Goal: Transaction & Acquisition: Purchase product/service

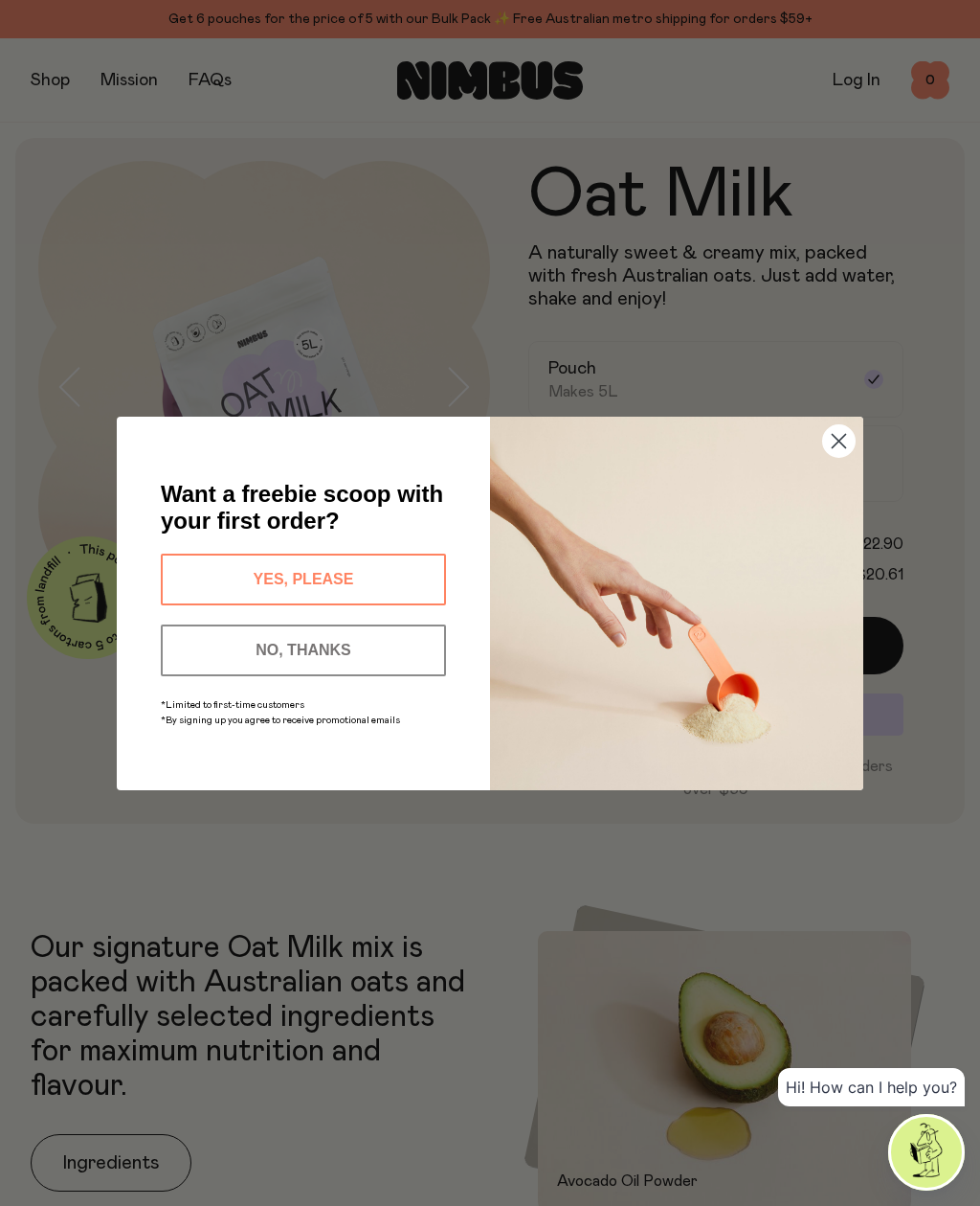
click at [850, 441] on circle "Close dialog" at bounding box center [840, 440] width 32 height 32
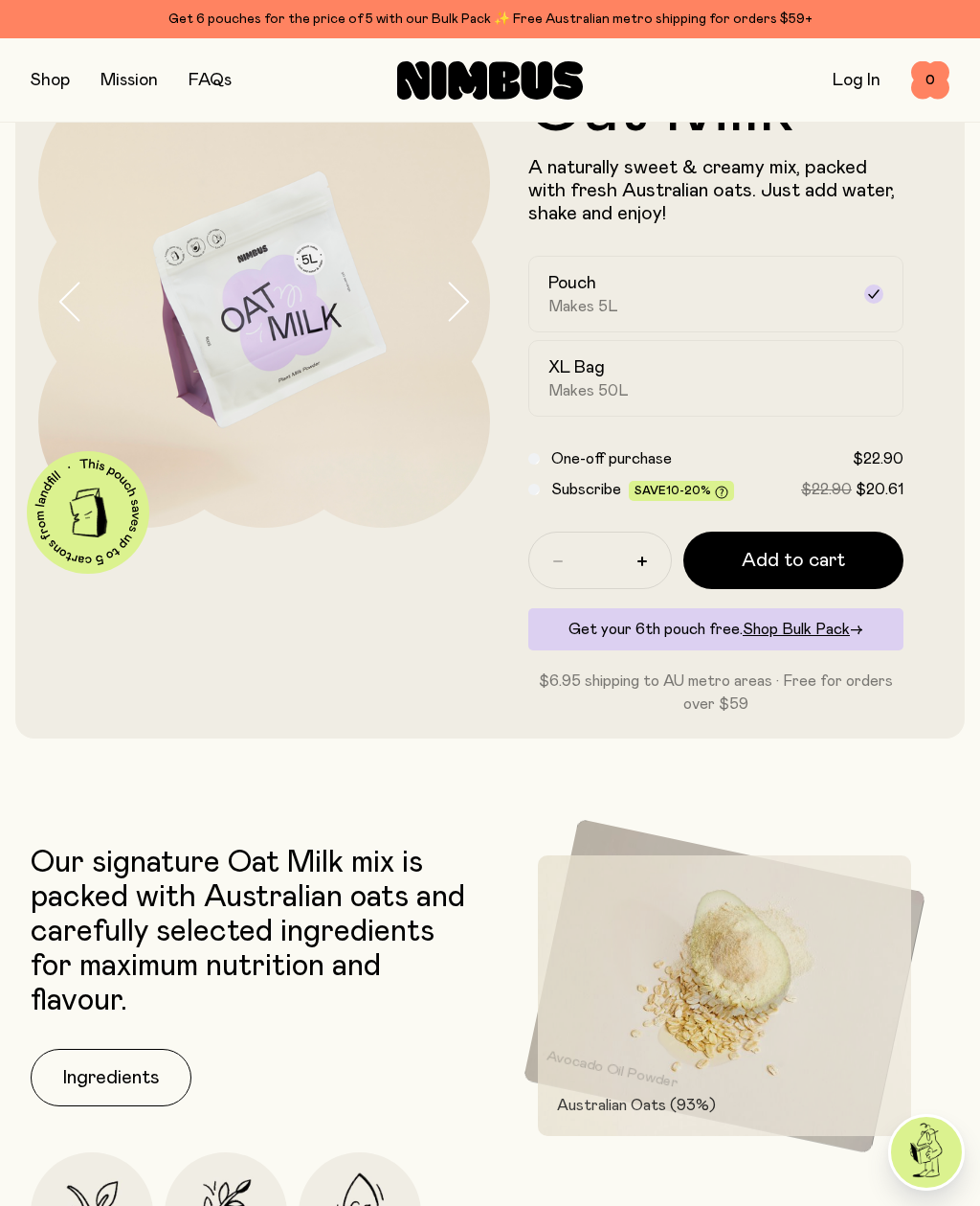
scroll to position [86, 0]
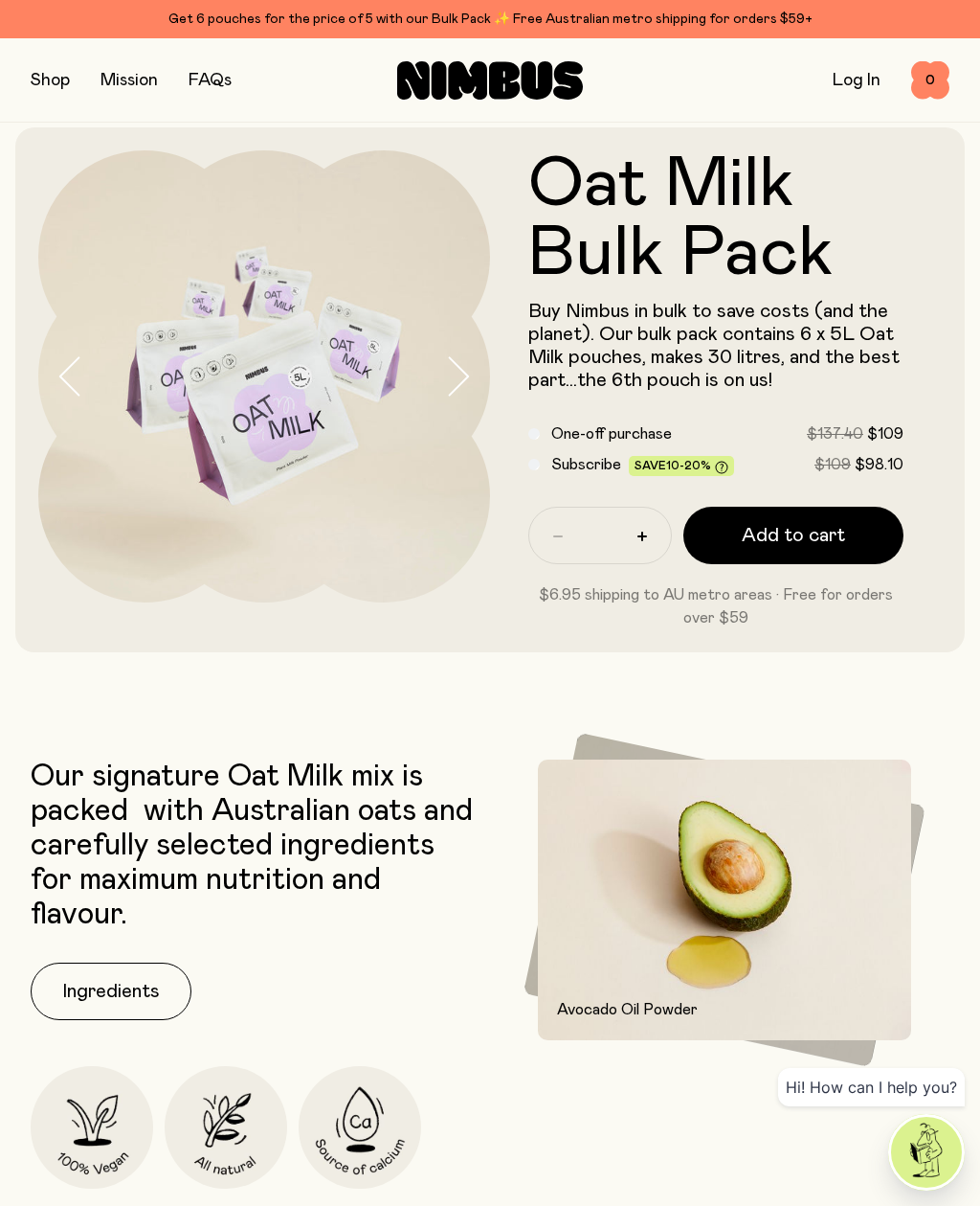
scroll to position [12, 0]
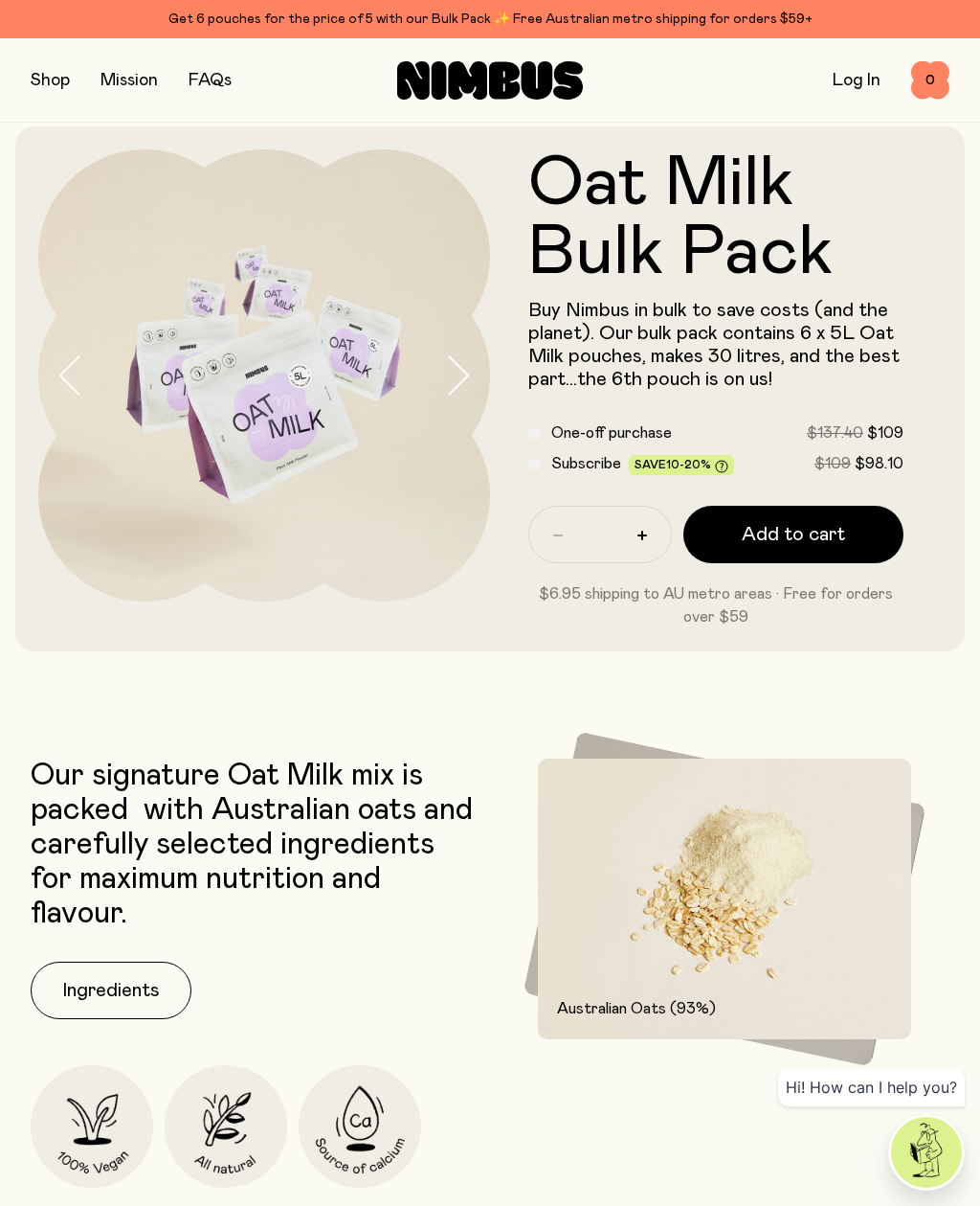
click at [50, 70] on button "button" at bounding box center [50, 80] width 40 height 27
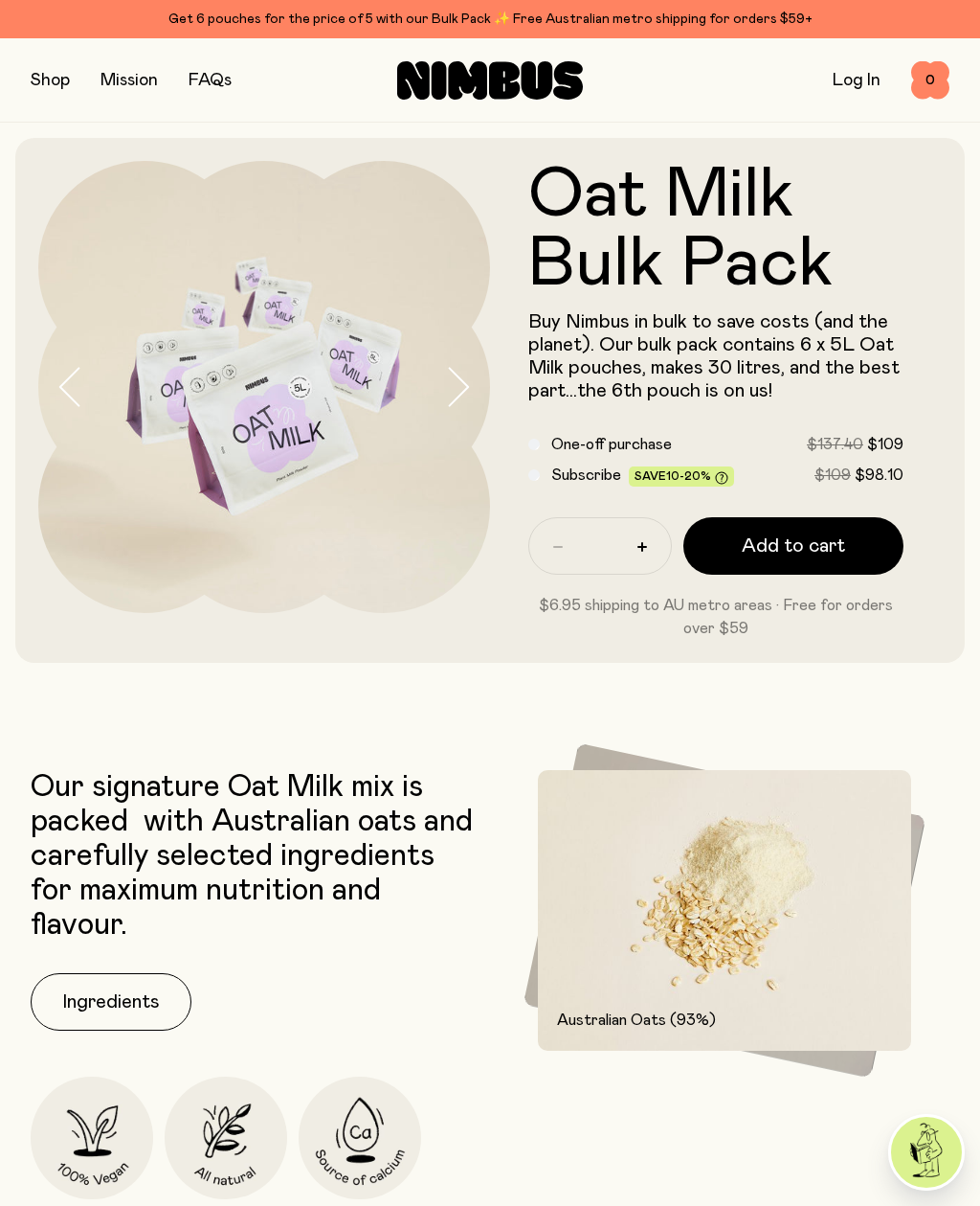
click at [862, 544] on button "Add to cart" at bounding box center [793, 546] width 221 height 57
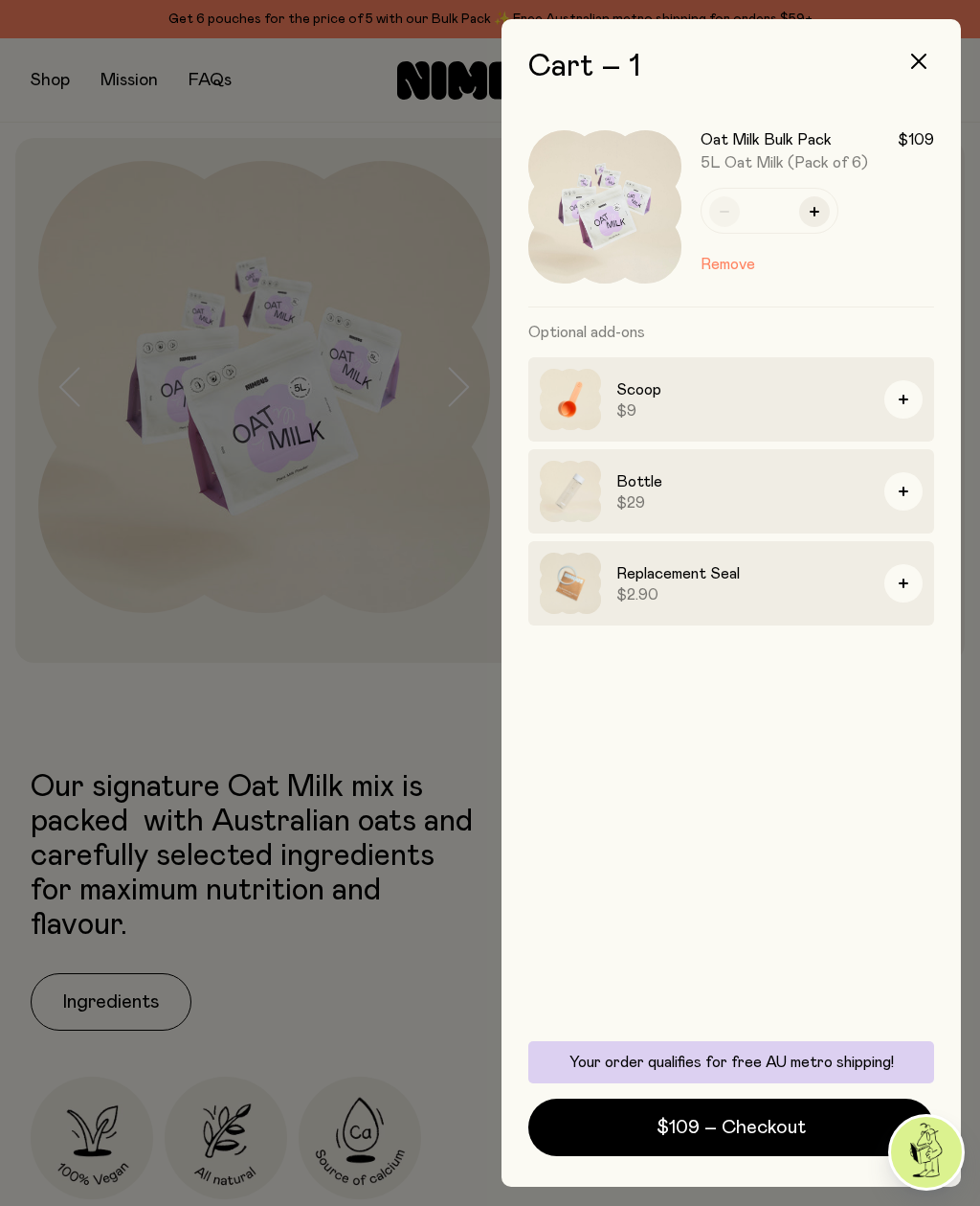
click at [919, 58] on icon "button" at bounding box center [919, 60] width 15 height 15
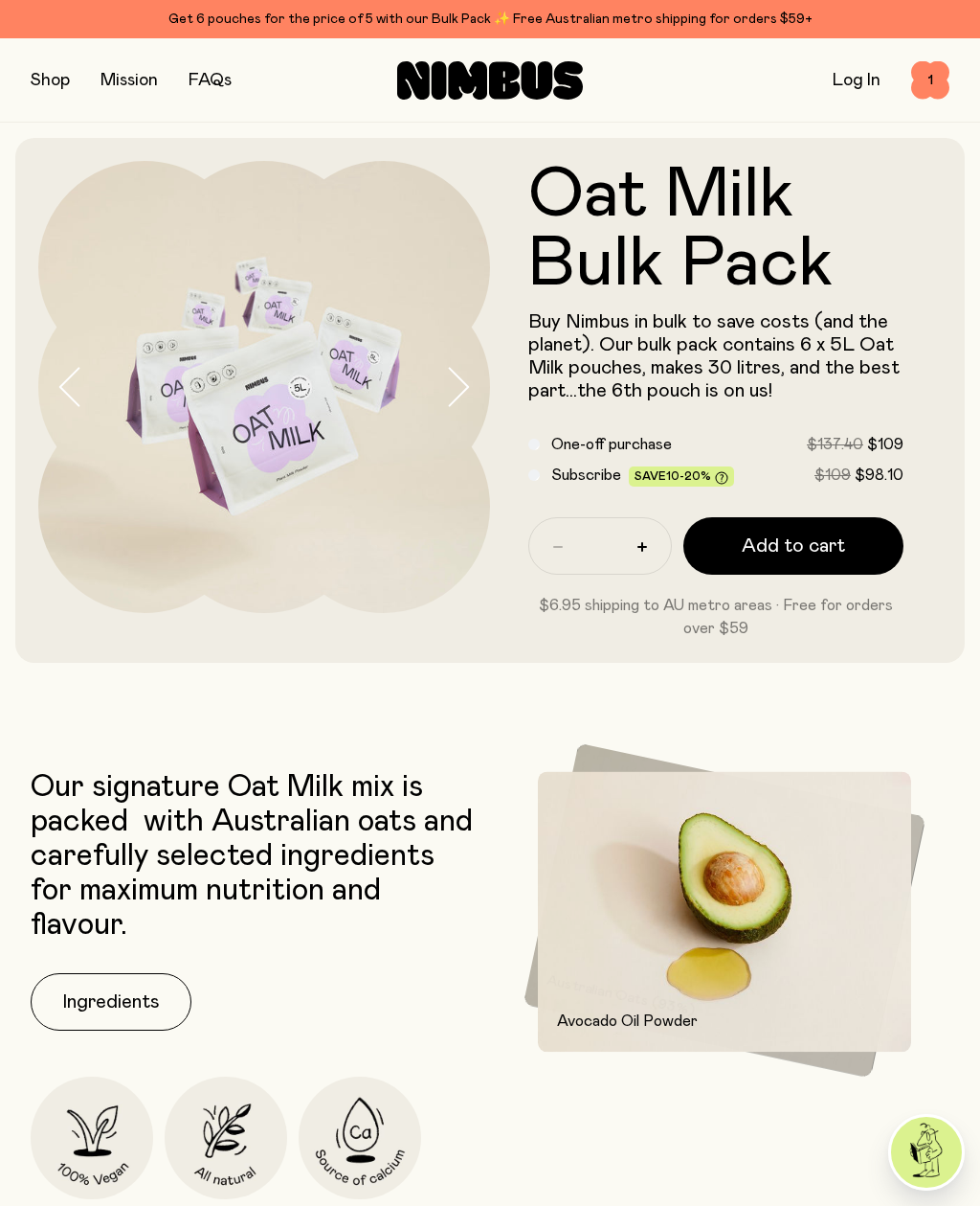
click at [54, 79] on button "button" at bounding box center [50, 80] width 40 height 27
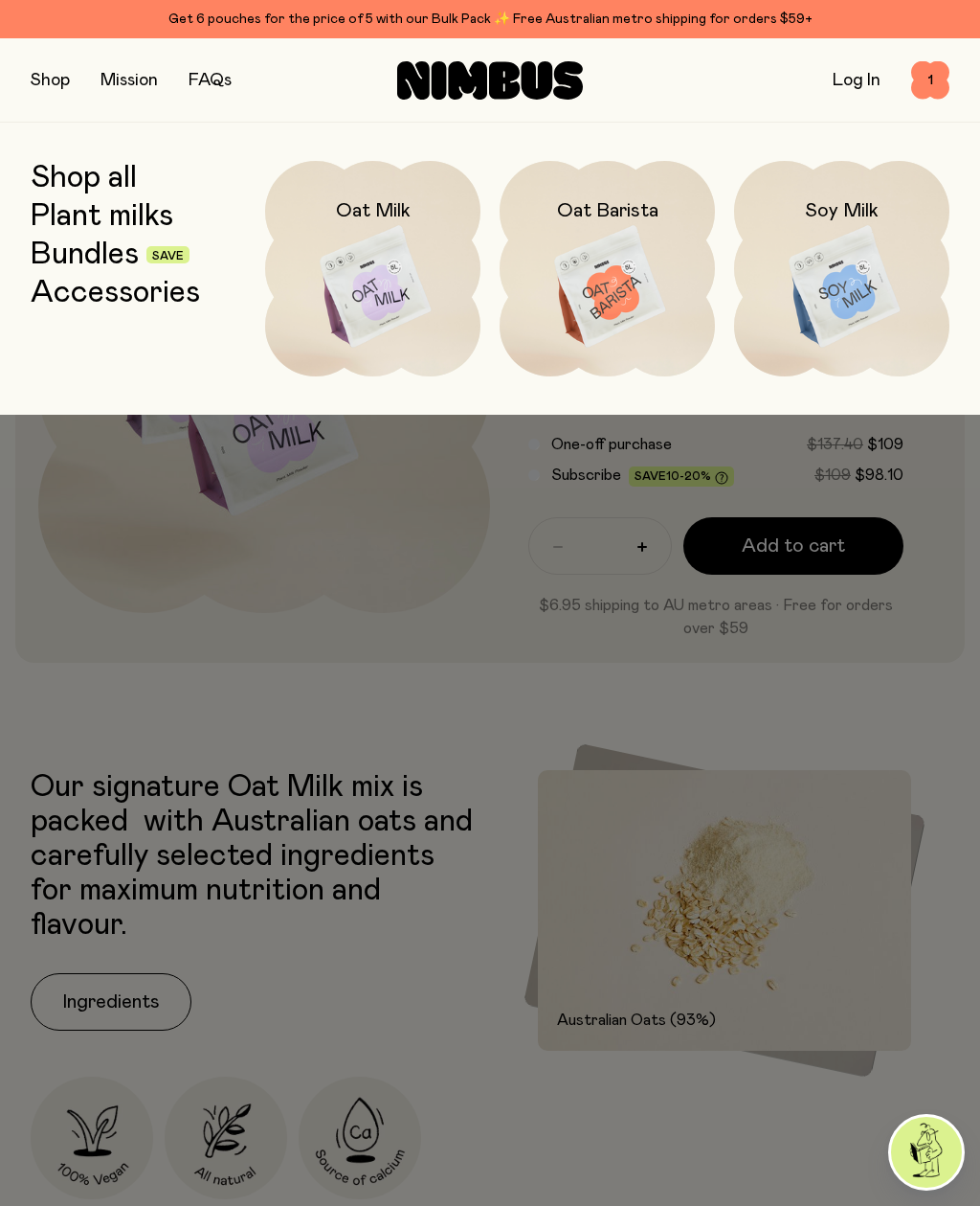
click at [614, 279] on img at bounding box center [607, 288] width 216 height 253
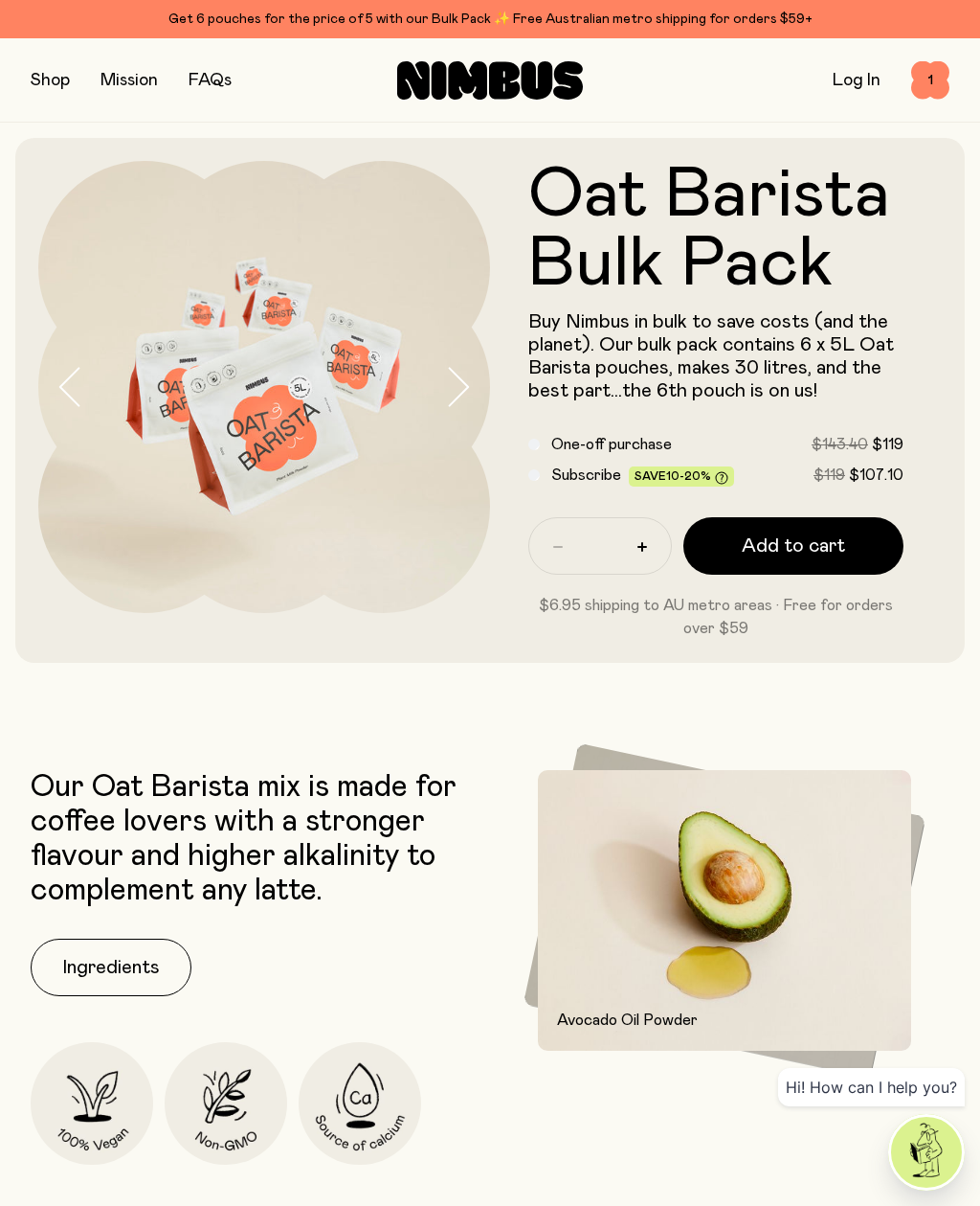
click at [815, 554] on span "Add to cart" at bounding box center [793, 545] width 104 height 27
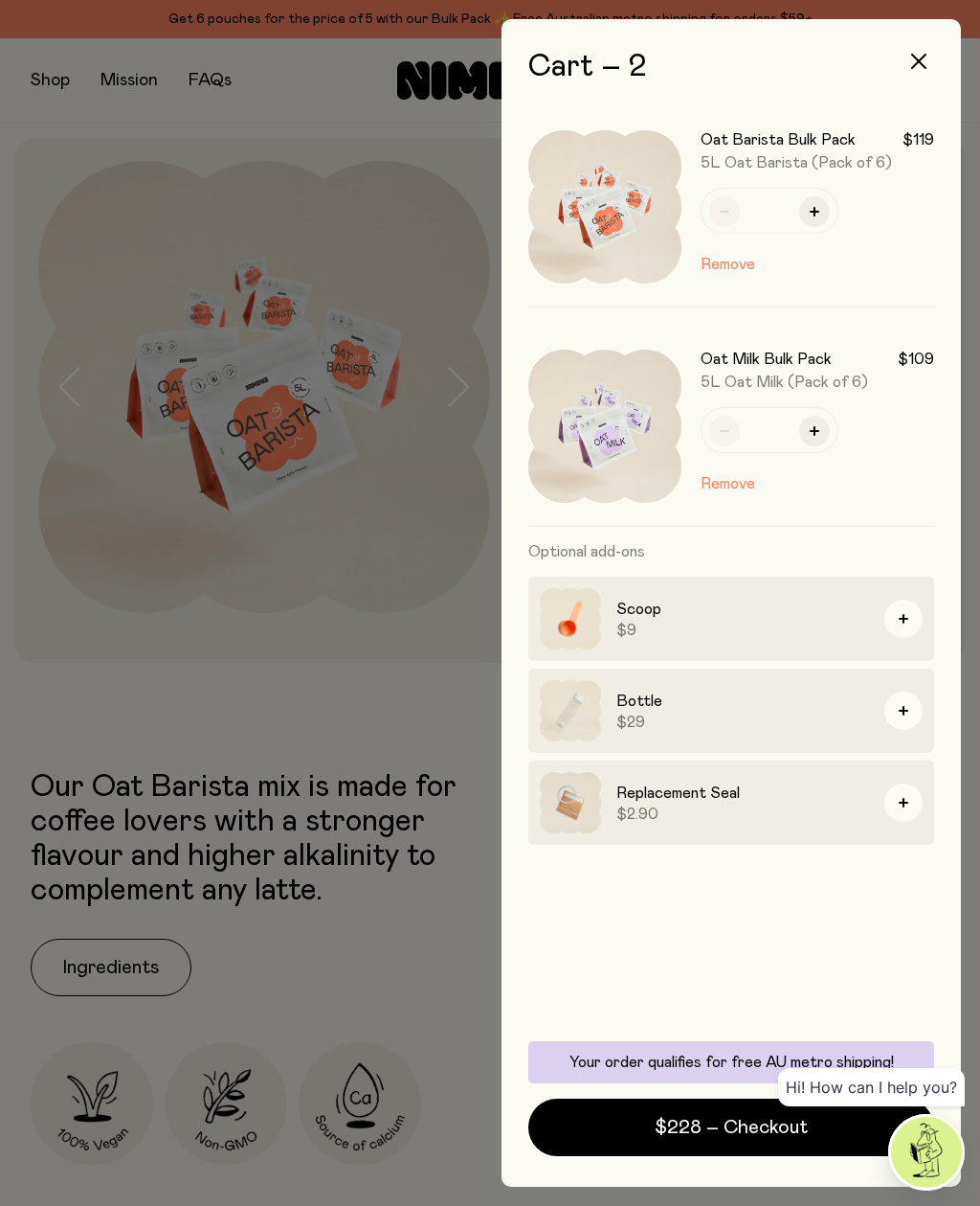
click at [113, 956] on div at bounding box center [490, 603] width 980 height 1206
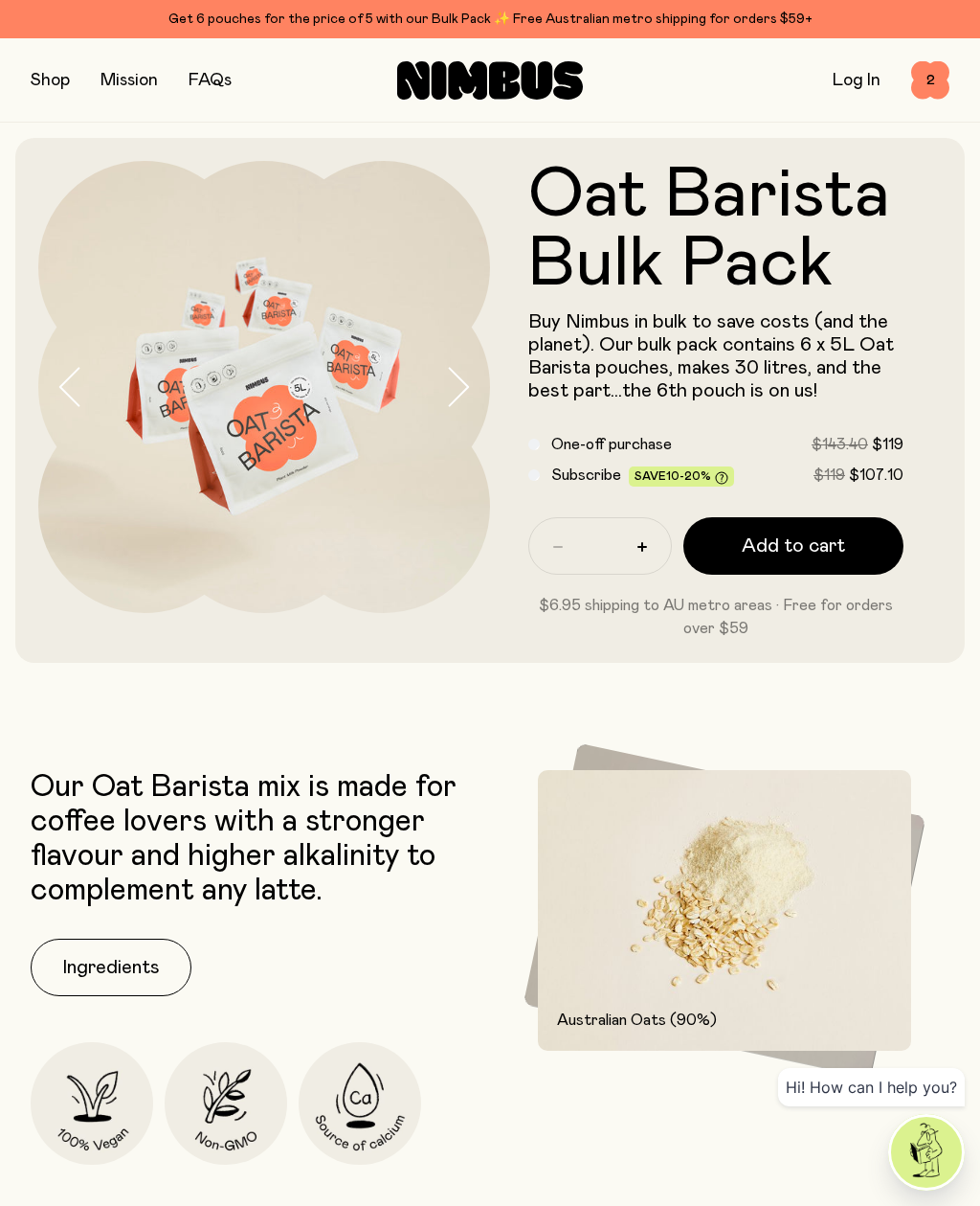
click at [121, 959] on button "Ingredients" at bounding box center [111, 968] width 161 height 57
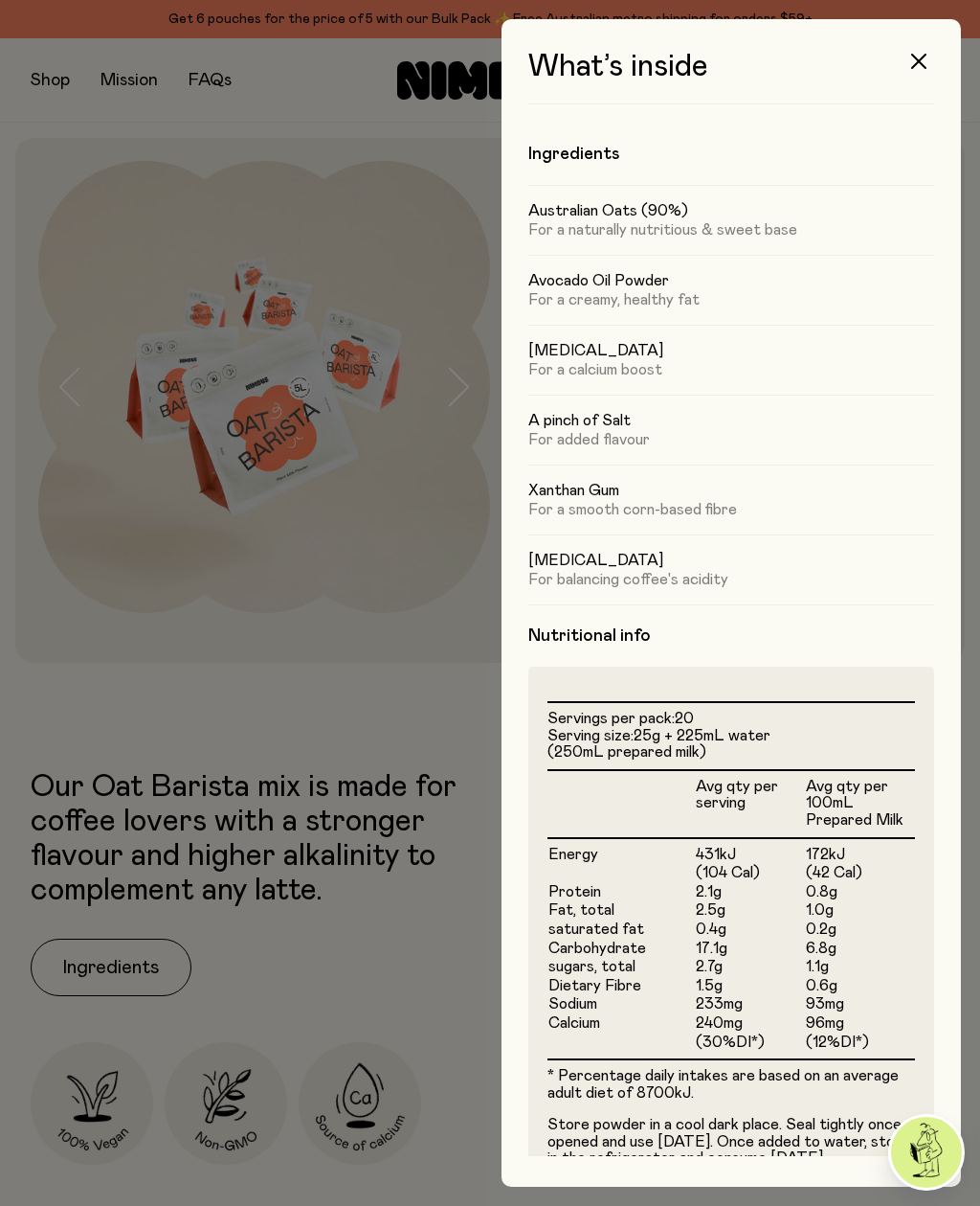
click at [917, 65] on icon "button" at bounding box center [919, 60] width 15 height 15
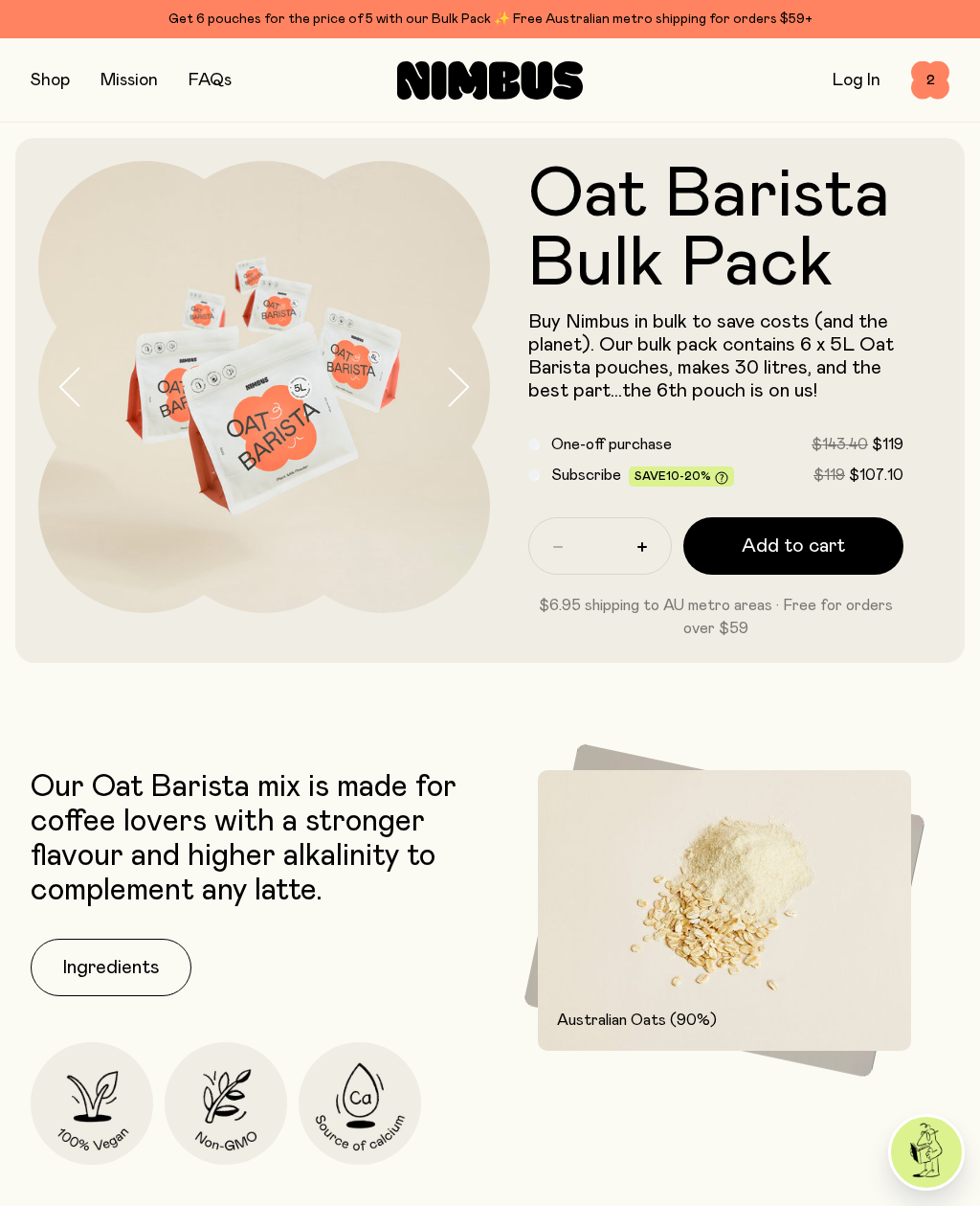
click at [42, 75] on button "button" at bounding box center [50, 80] width 40 height 27
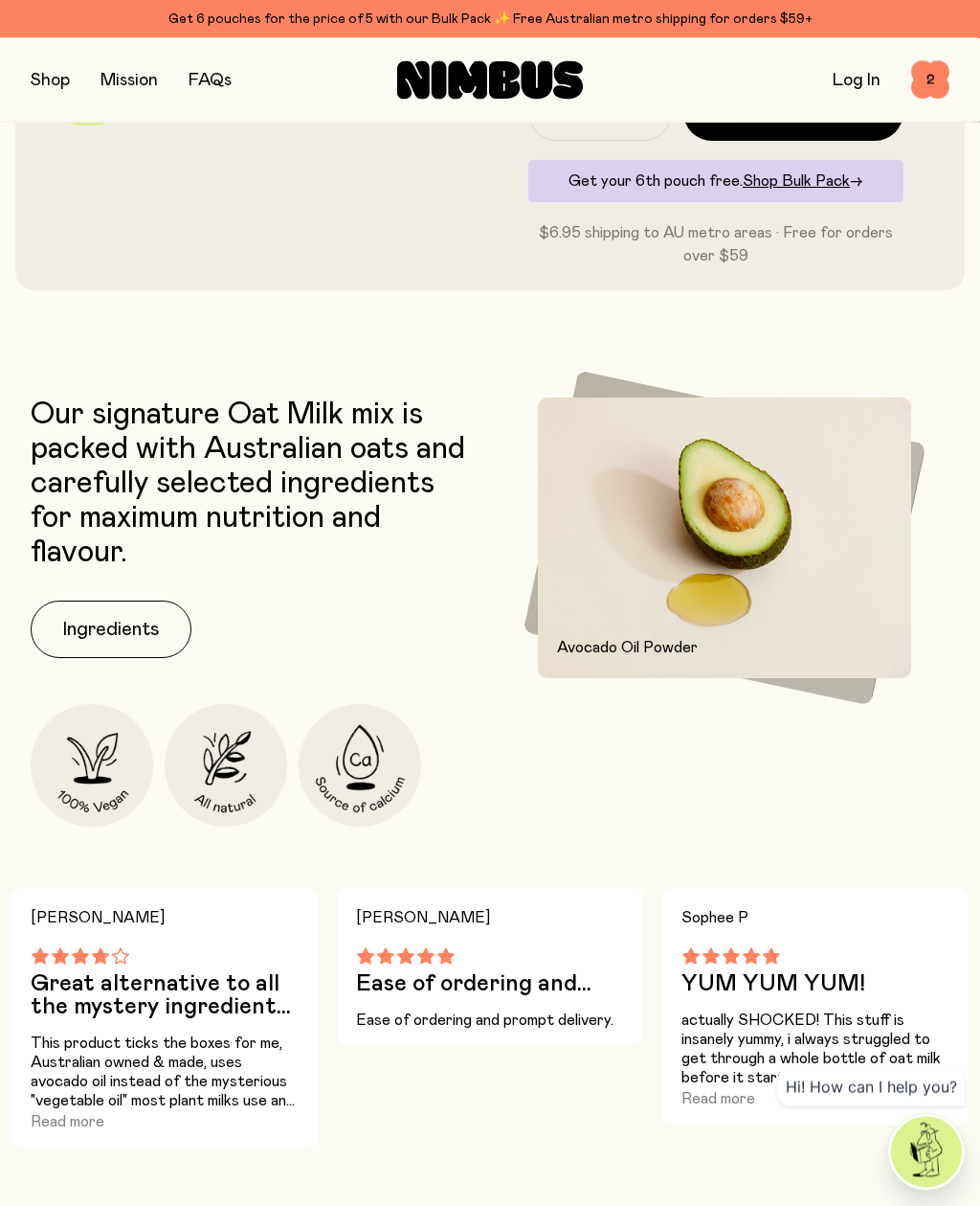
scroll to position [534, 0]
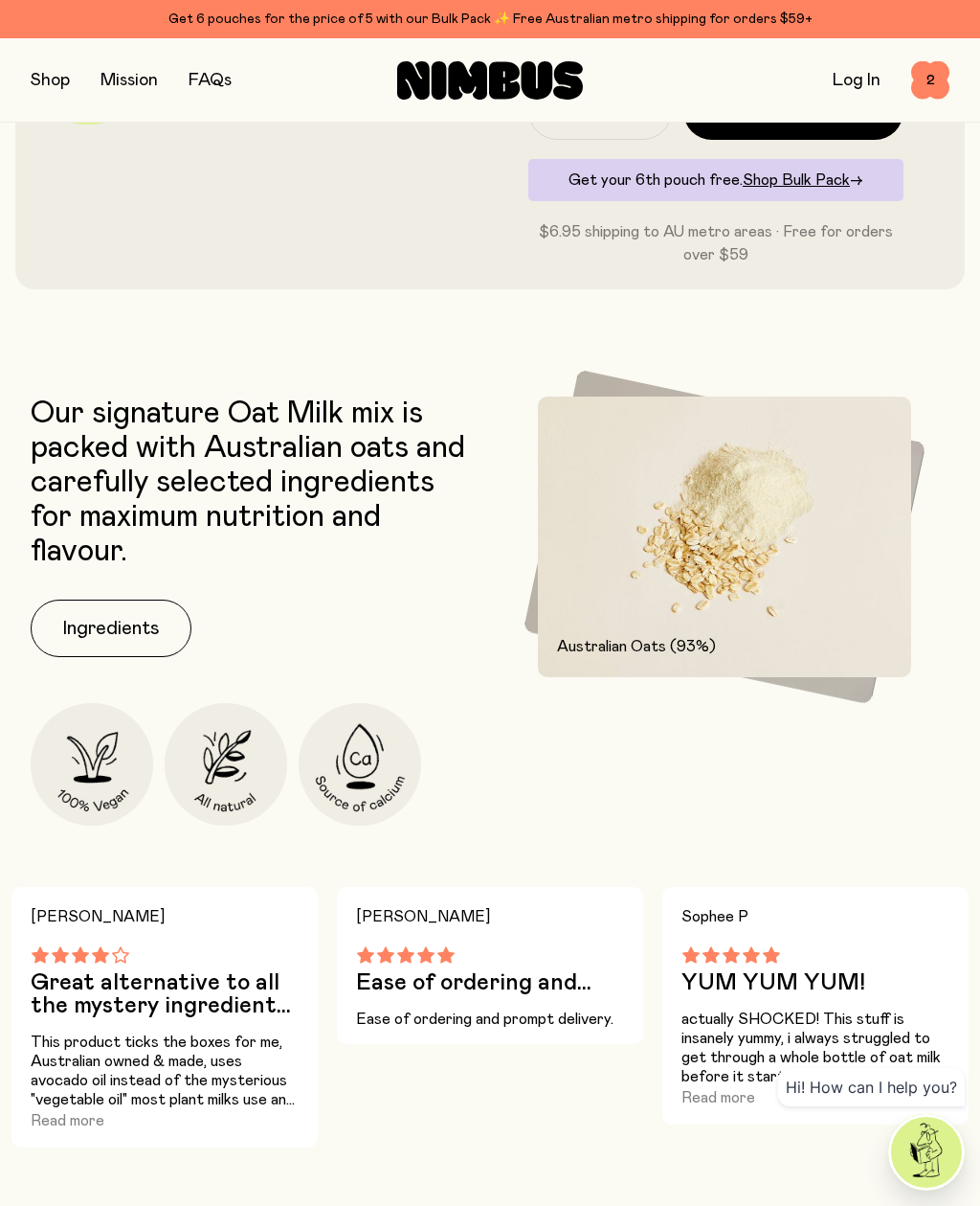
click at [129, 640] on button "Ingredients" at bounding box center [111, 628] width 161 height 57
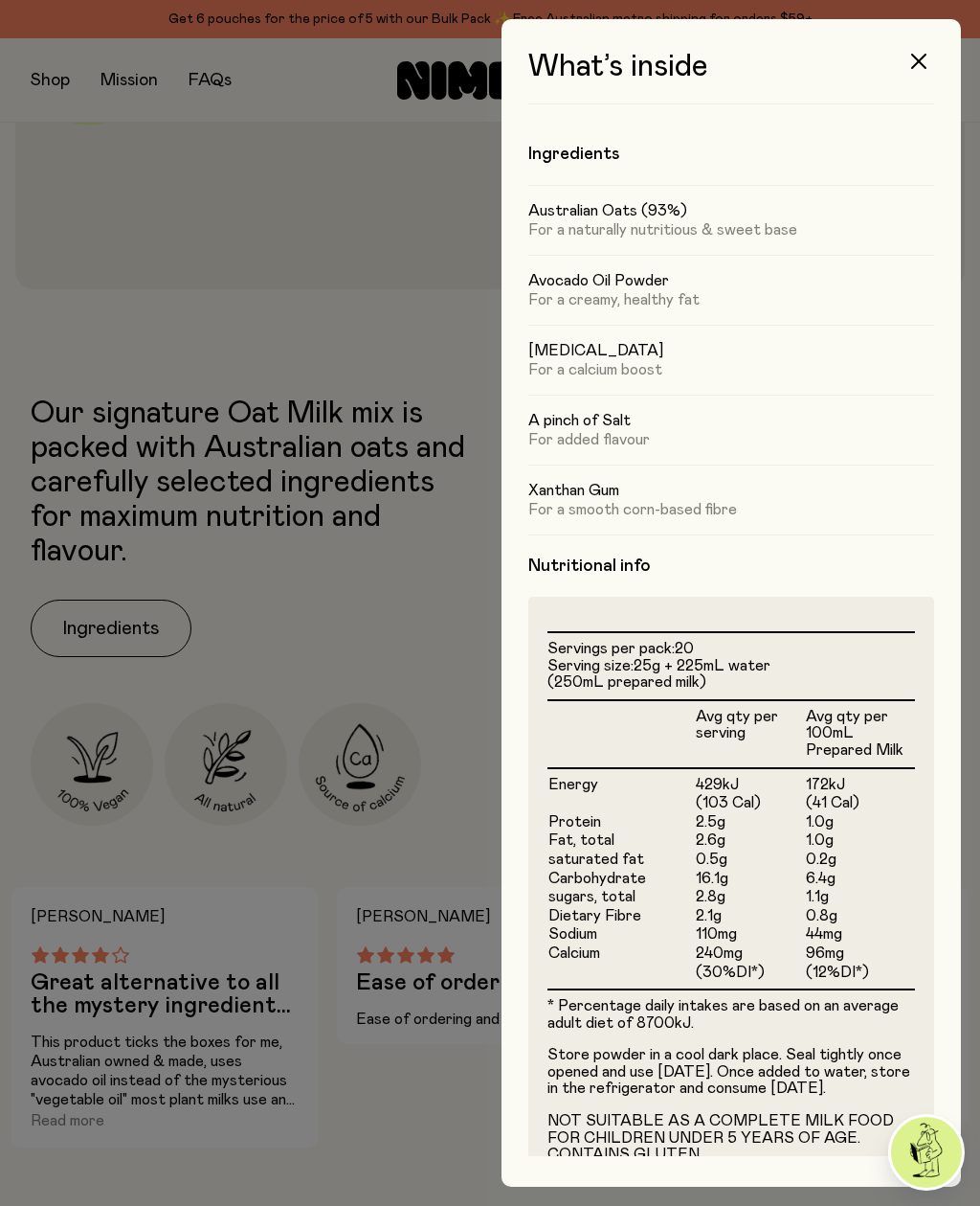
click at [922, 58] on icon "button" at bounding box center [919, 60] width 15 height 15
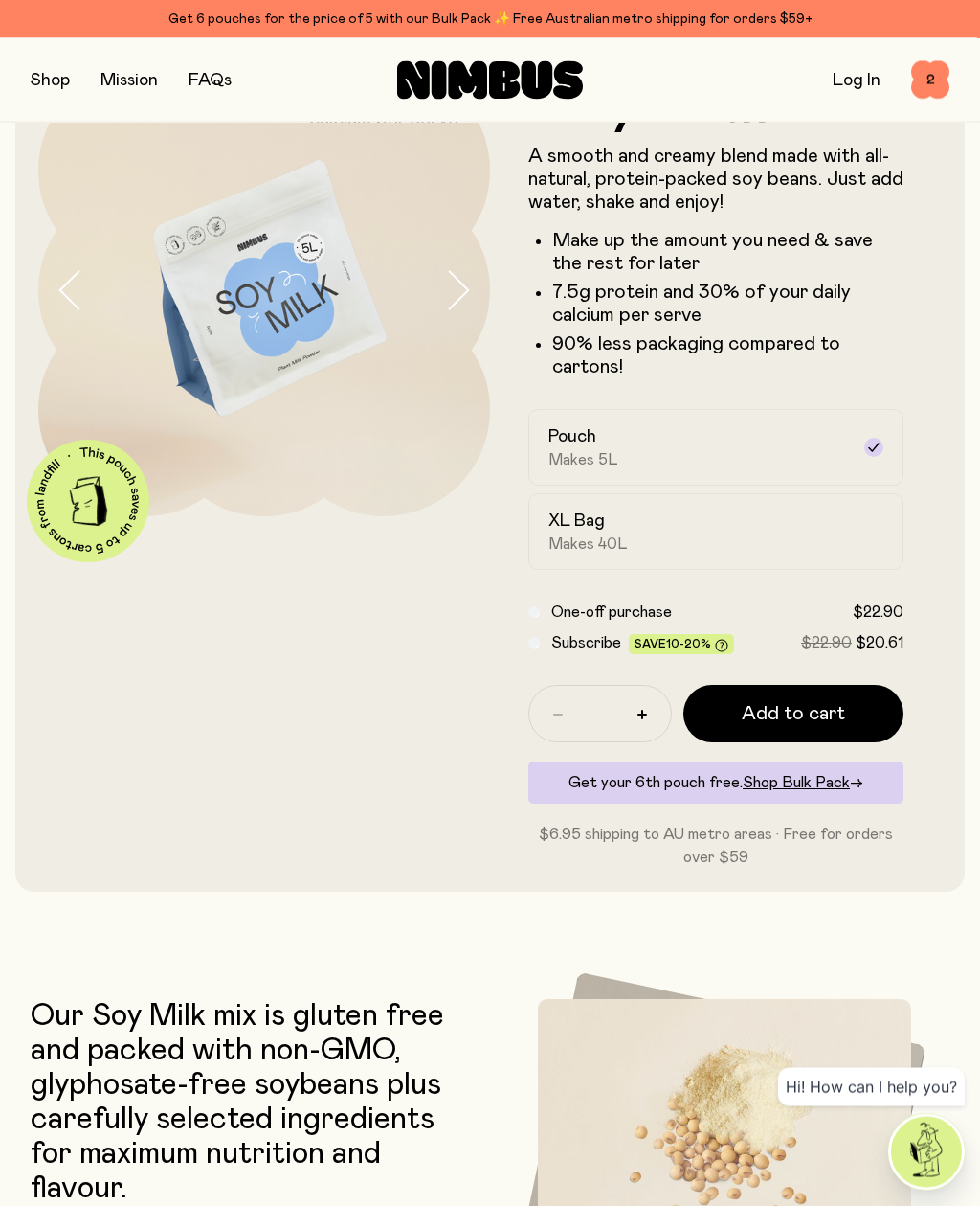
scroll to position [99, 0]
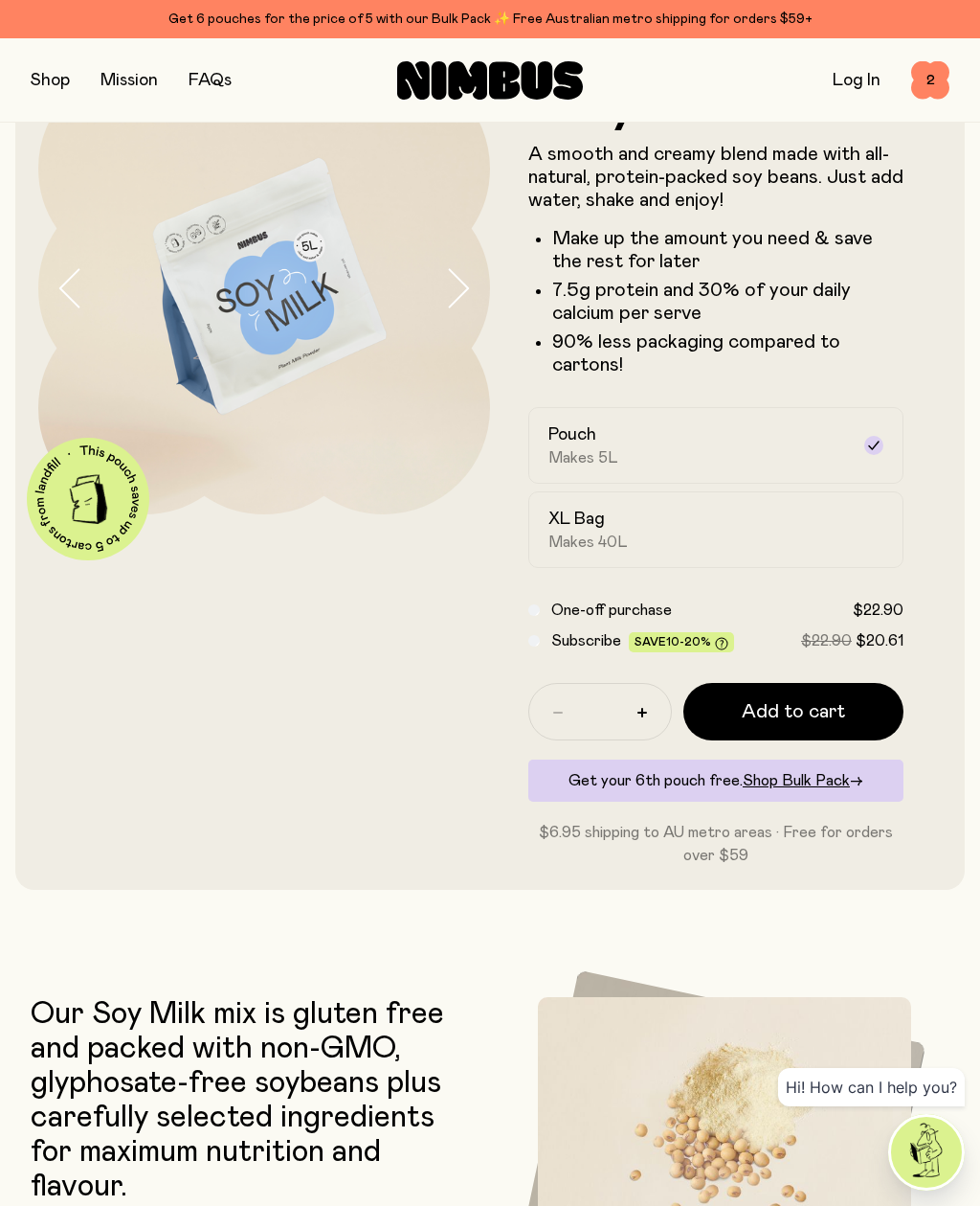
click at [818, 533] on div "XL Bag Makes 40L" at bounding box center [699, 529] width 301 height 45
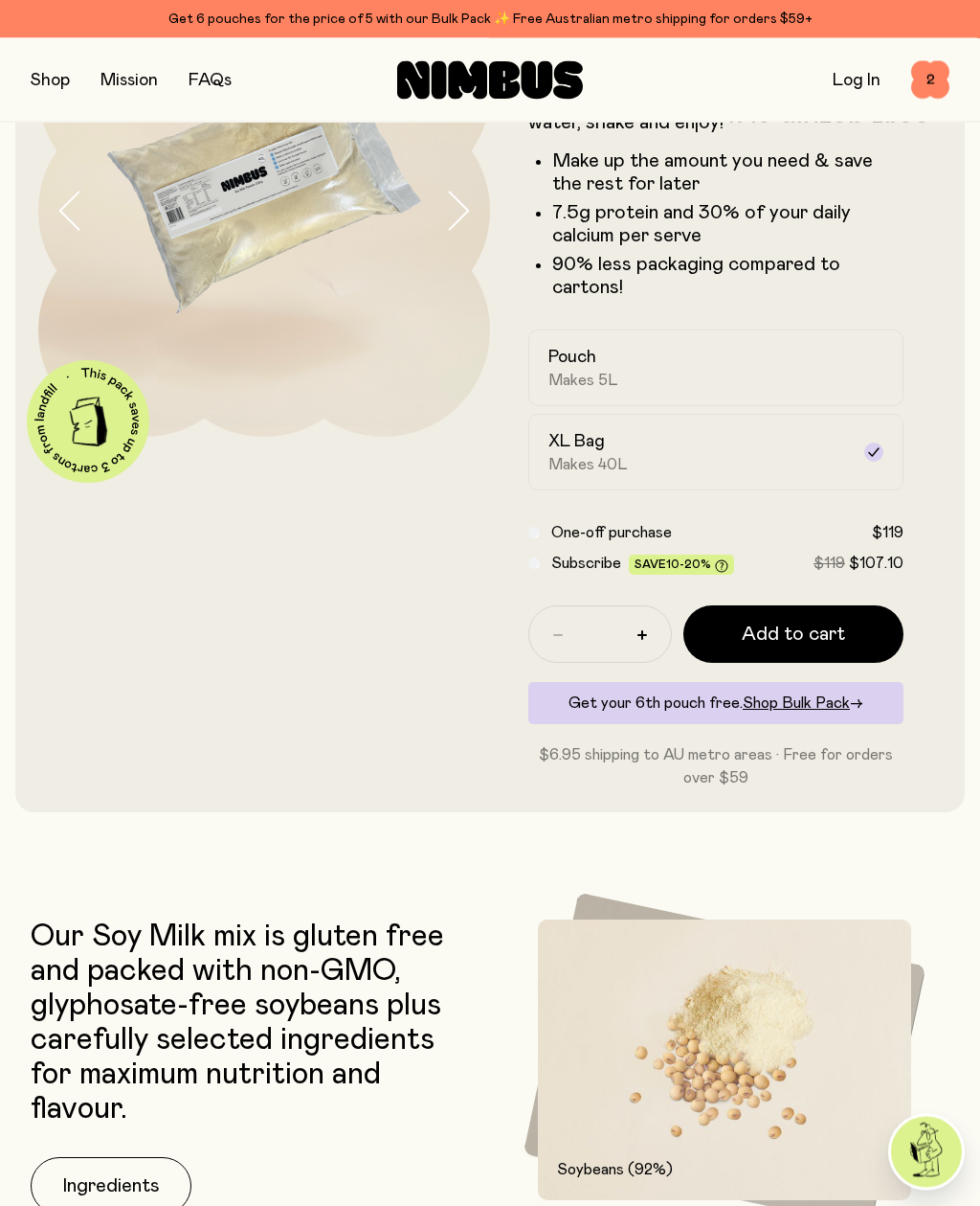
scroll to position [162, 0]
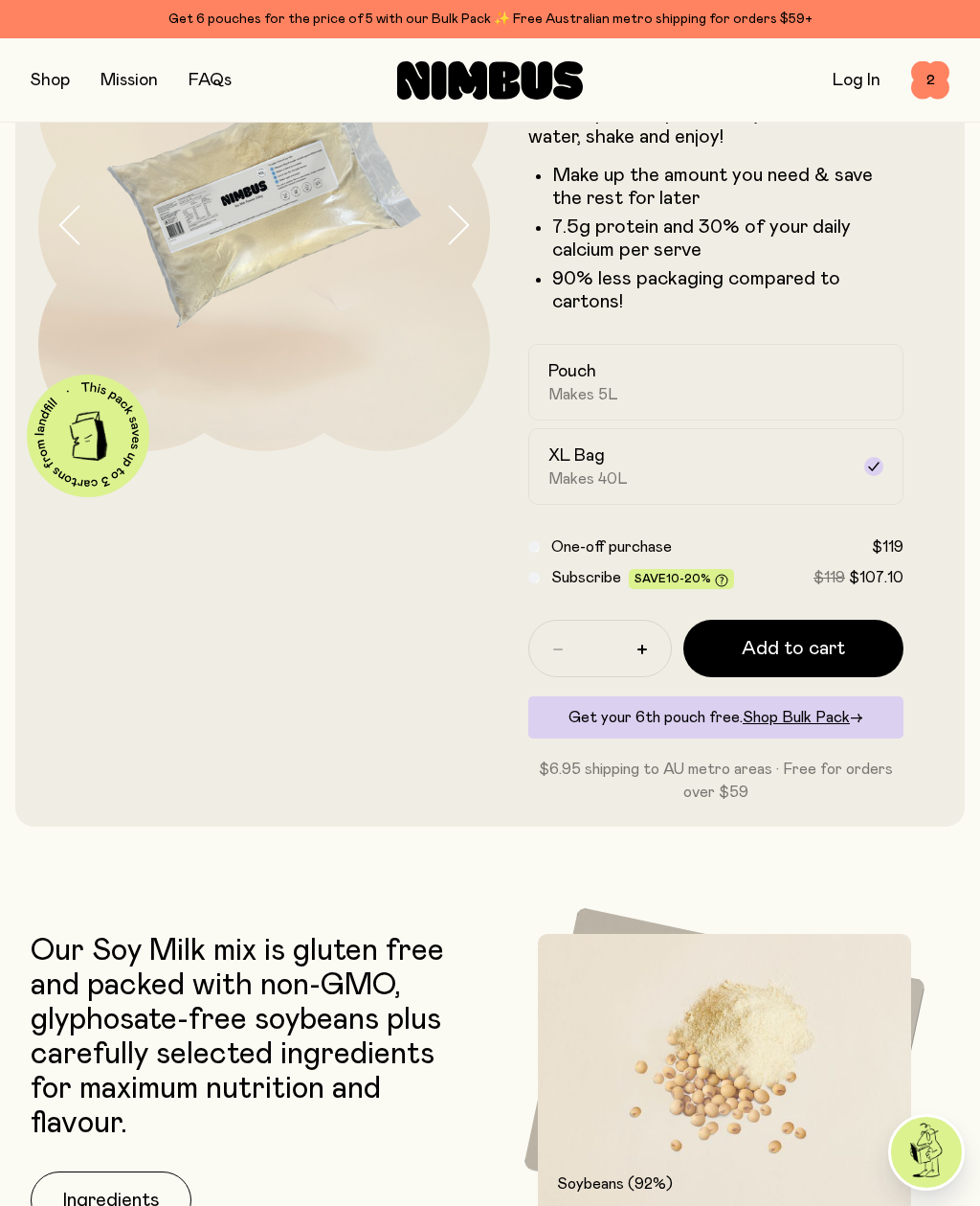
click at [132, 1200] on button "Ingredients" at bounding box center [111, 1200] width 161 height 57
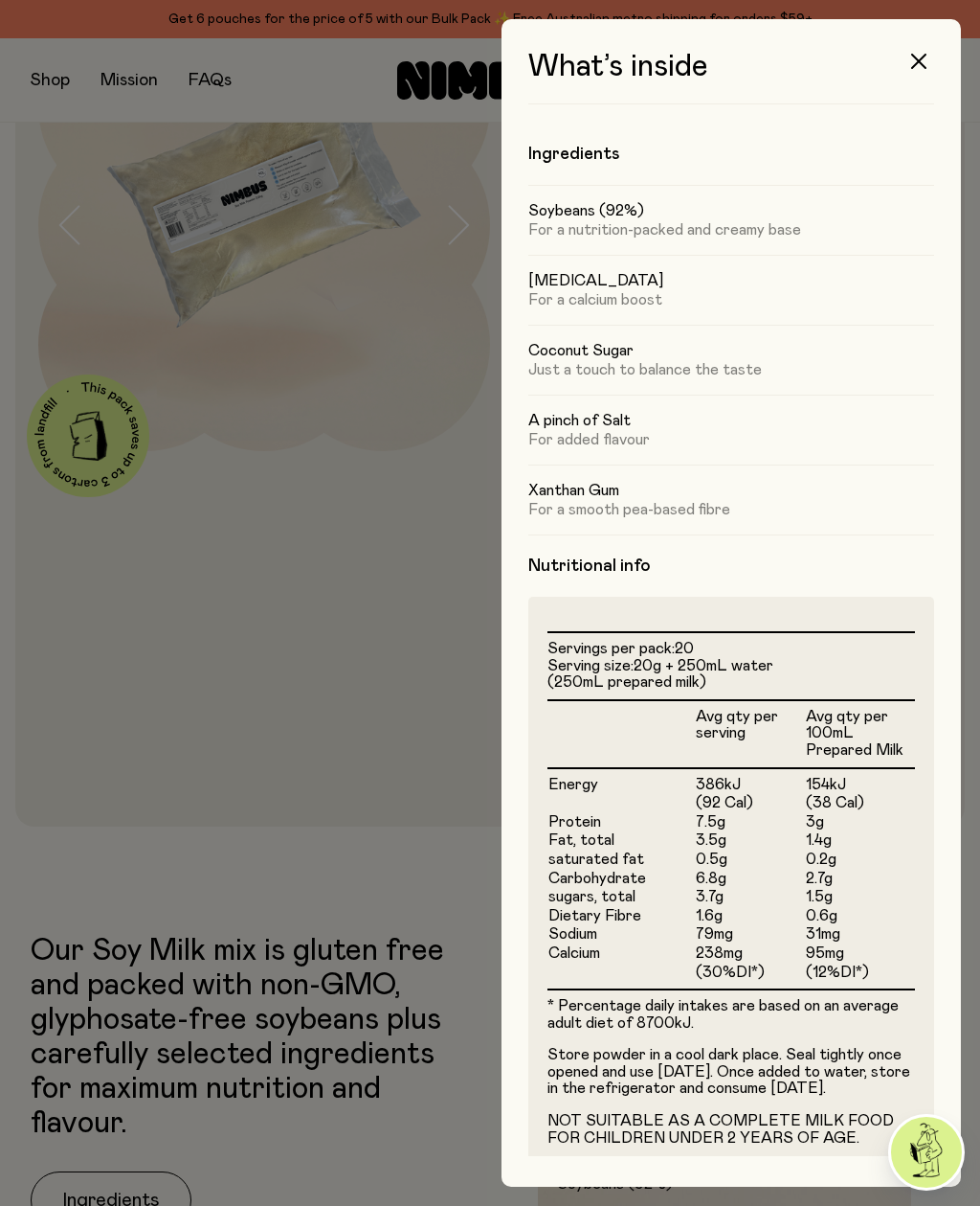
click at [923, 64] on icon "button" at bounding box center [919, 60] width 15 height 15
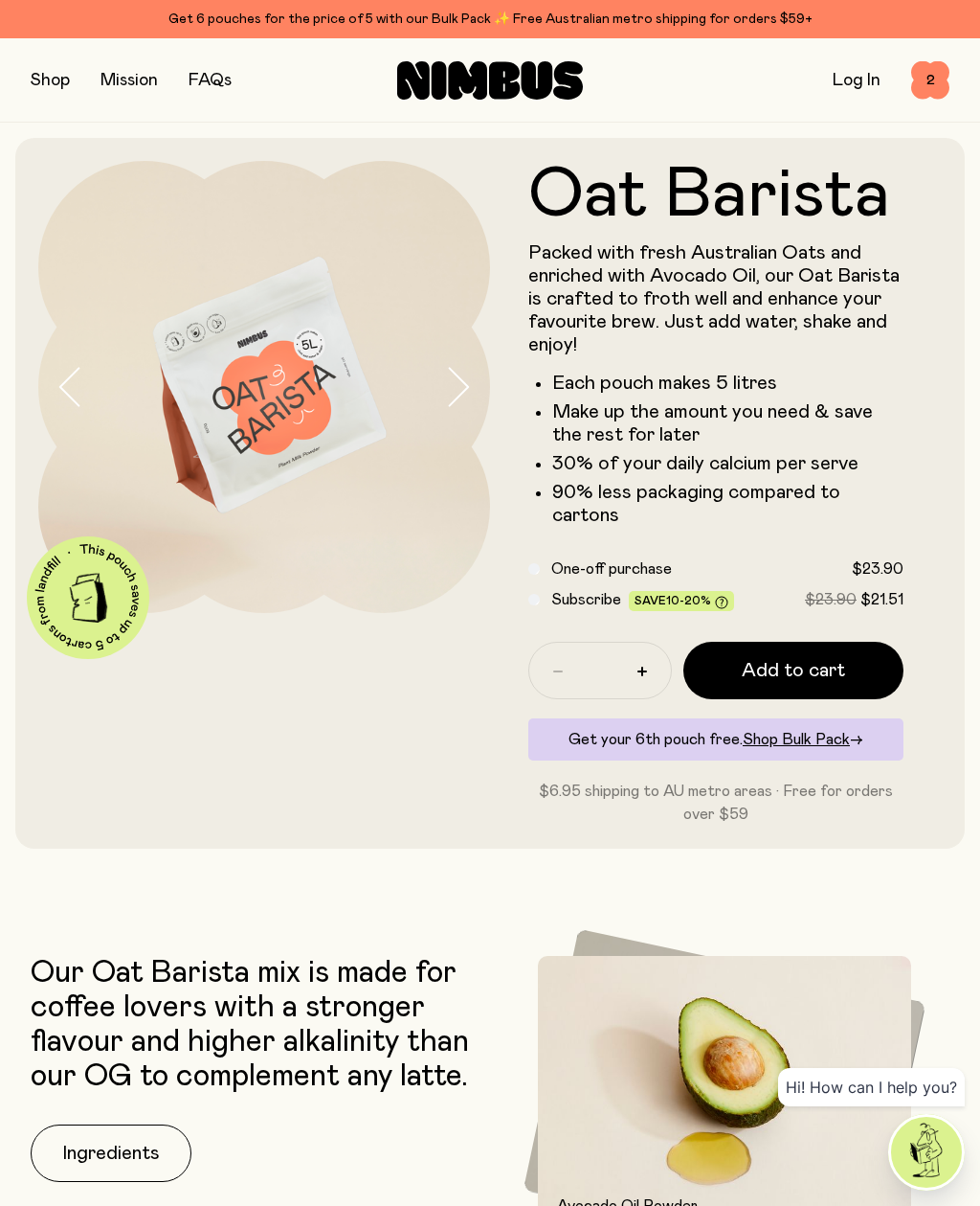
click at [51, 83] on button "button" at bounding box center [50, 80] width 40 height 27
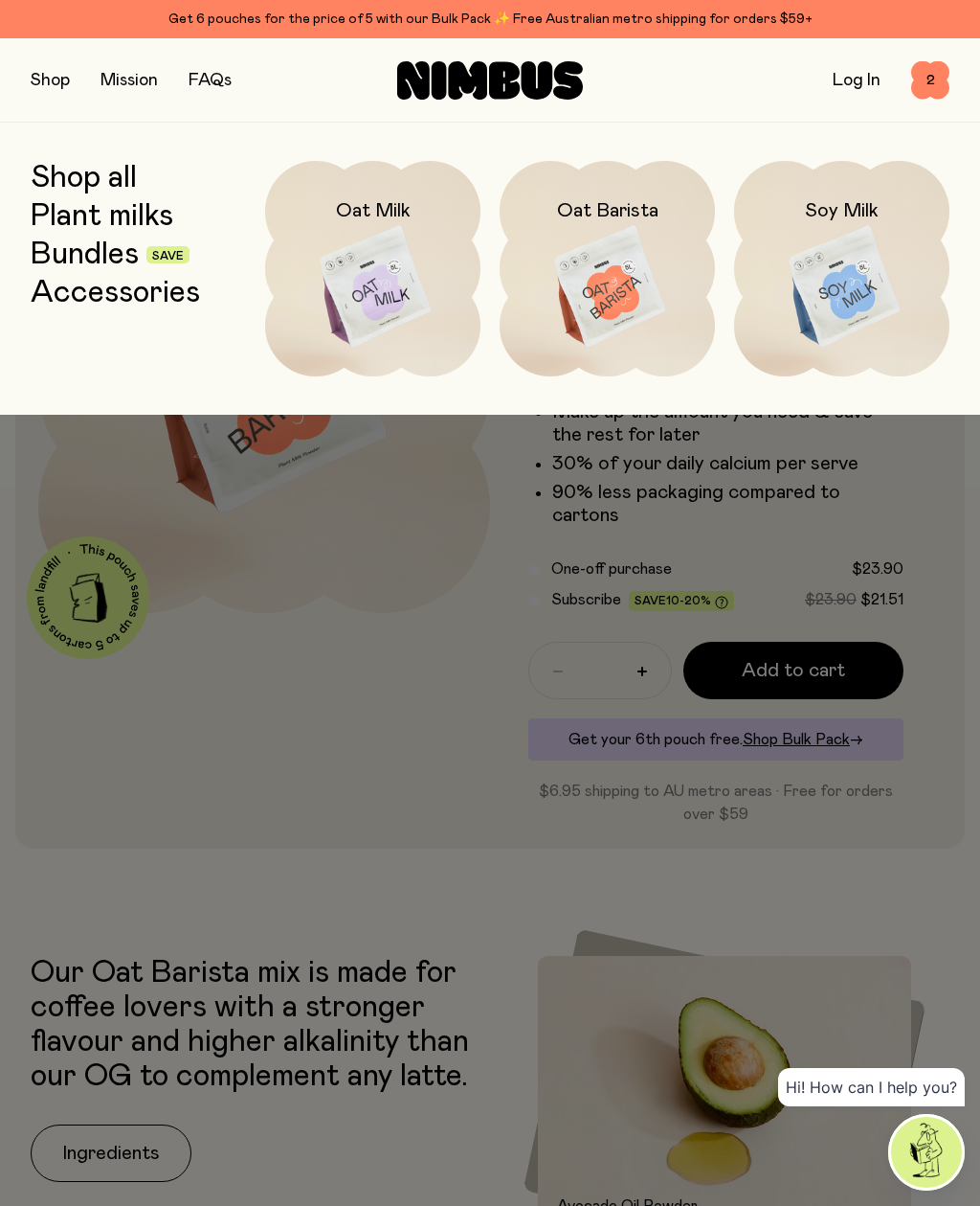
click at [358, 254] on img at bounding box center [373, 288] width 216 height 253
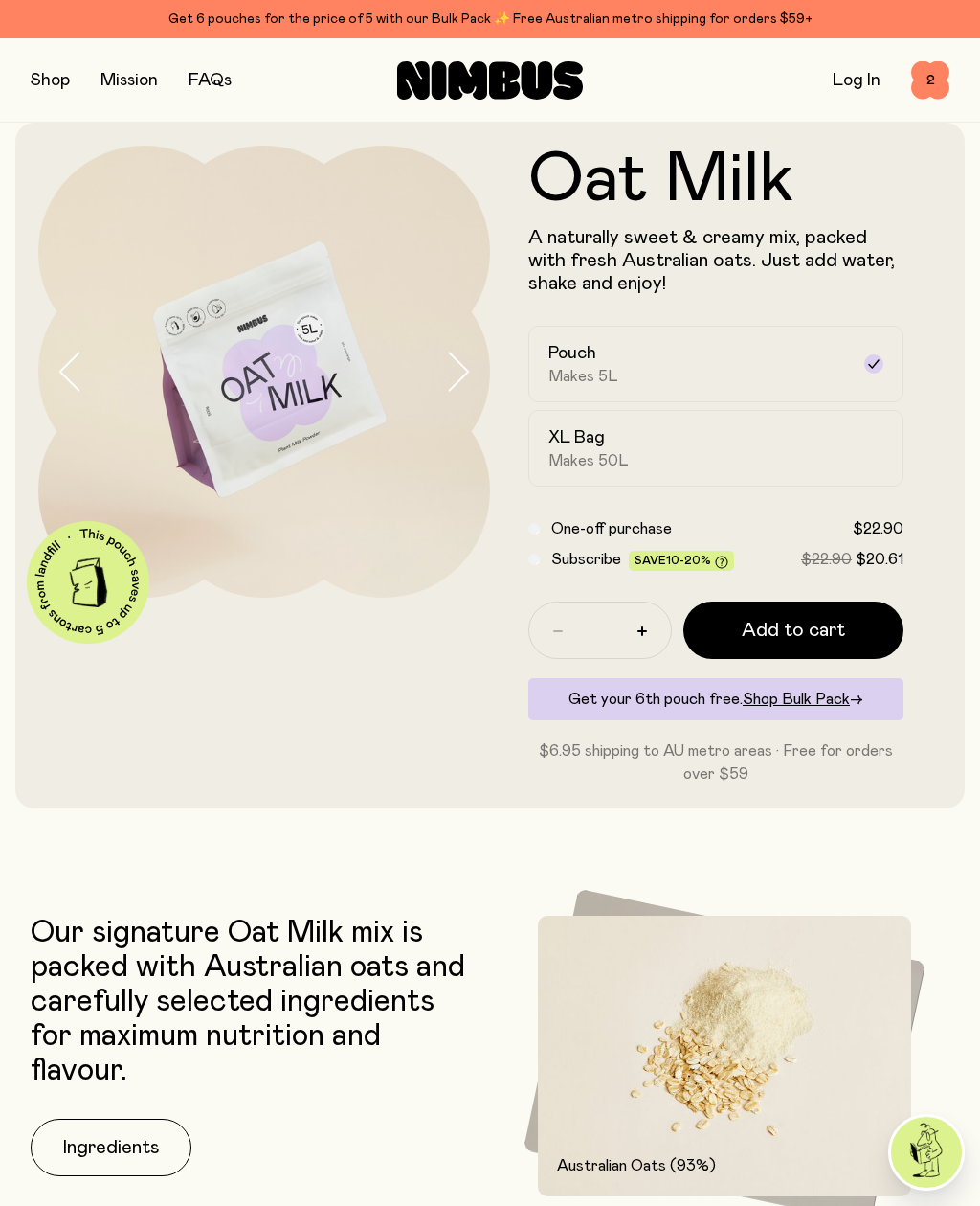
scroll to position [30, 0]
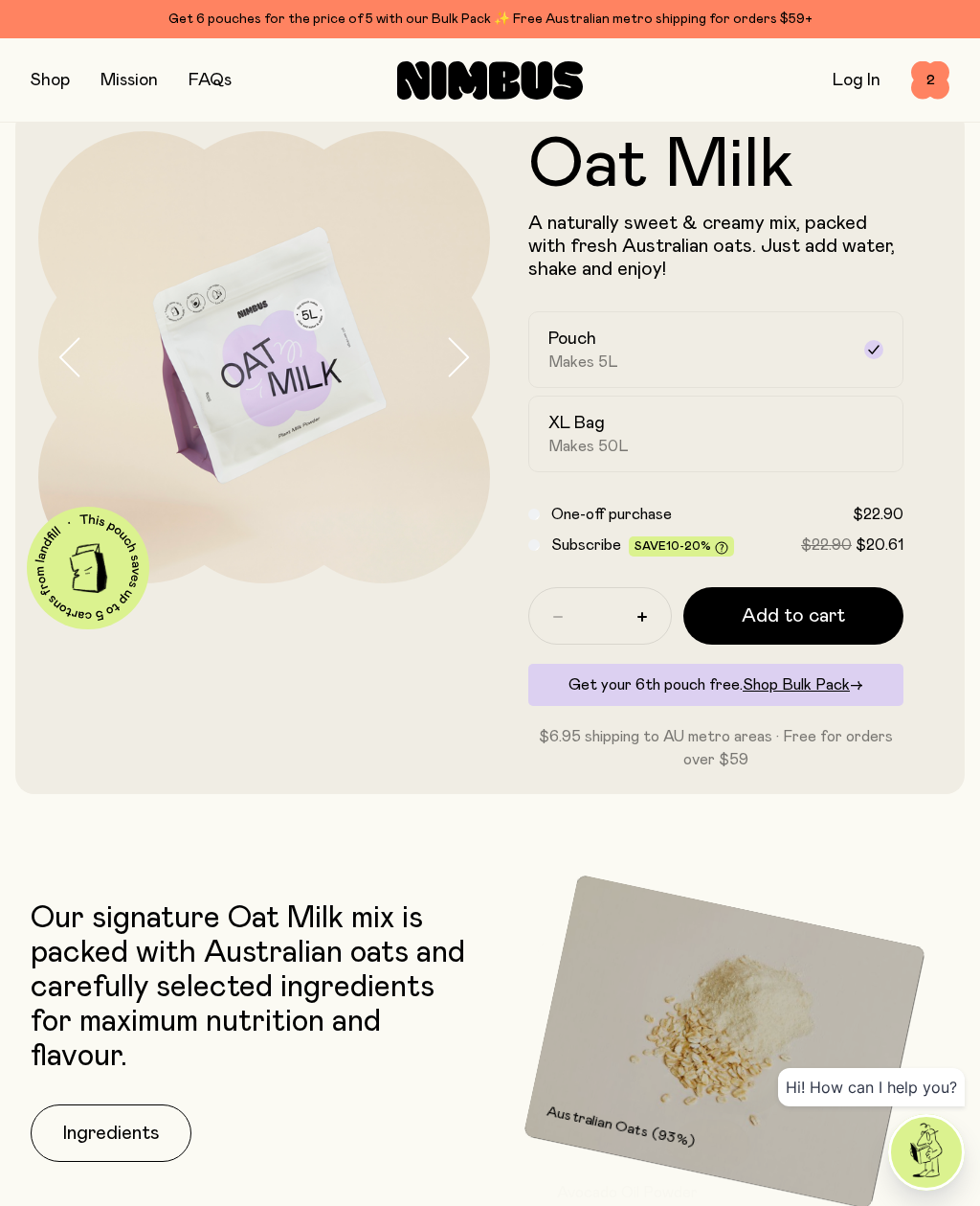
click at [597, 435] on div "XL Bag Makes 50L" at bounding box center [699, 433] width 301 height 45
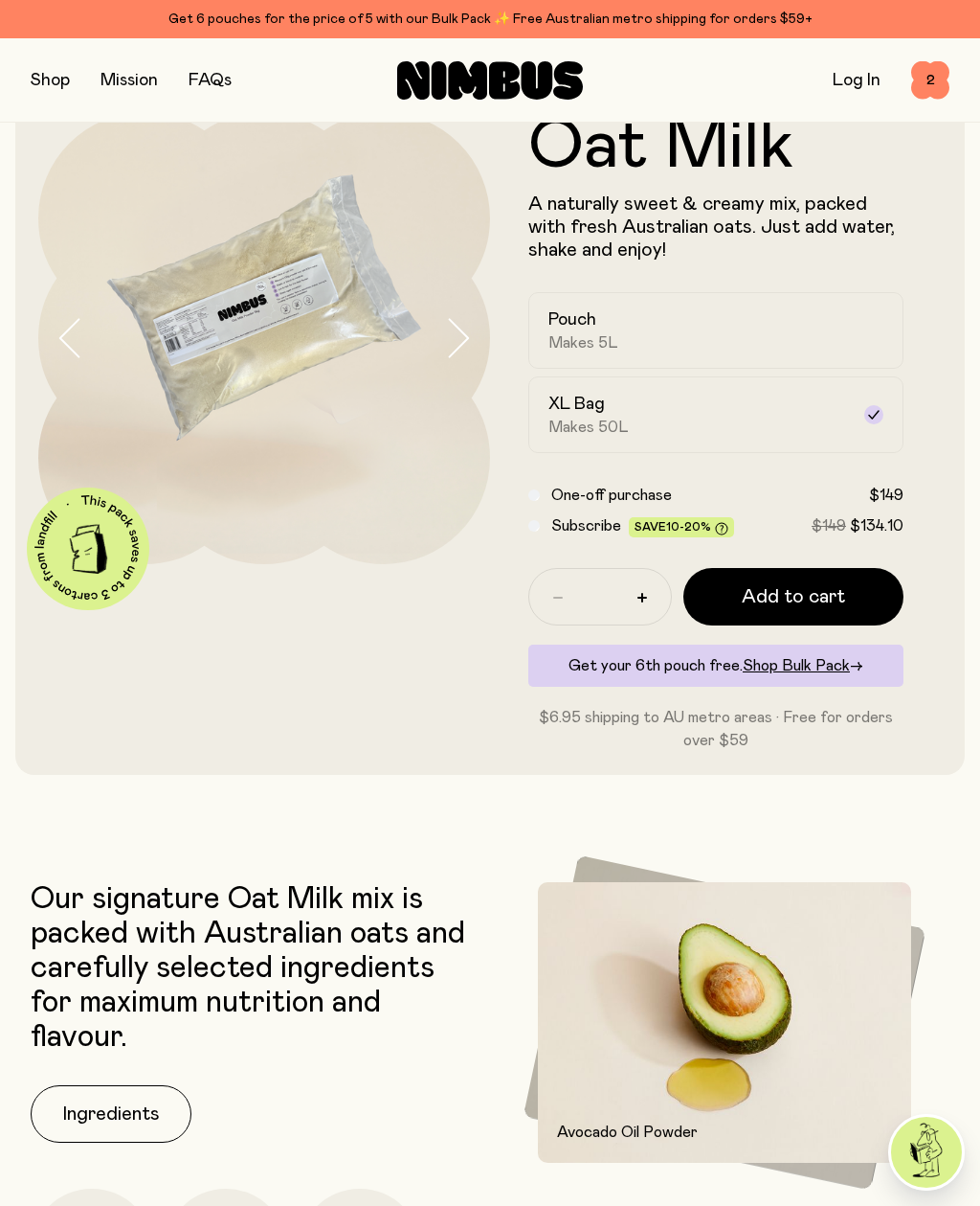
scroll to position [50, 0]
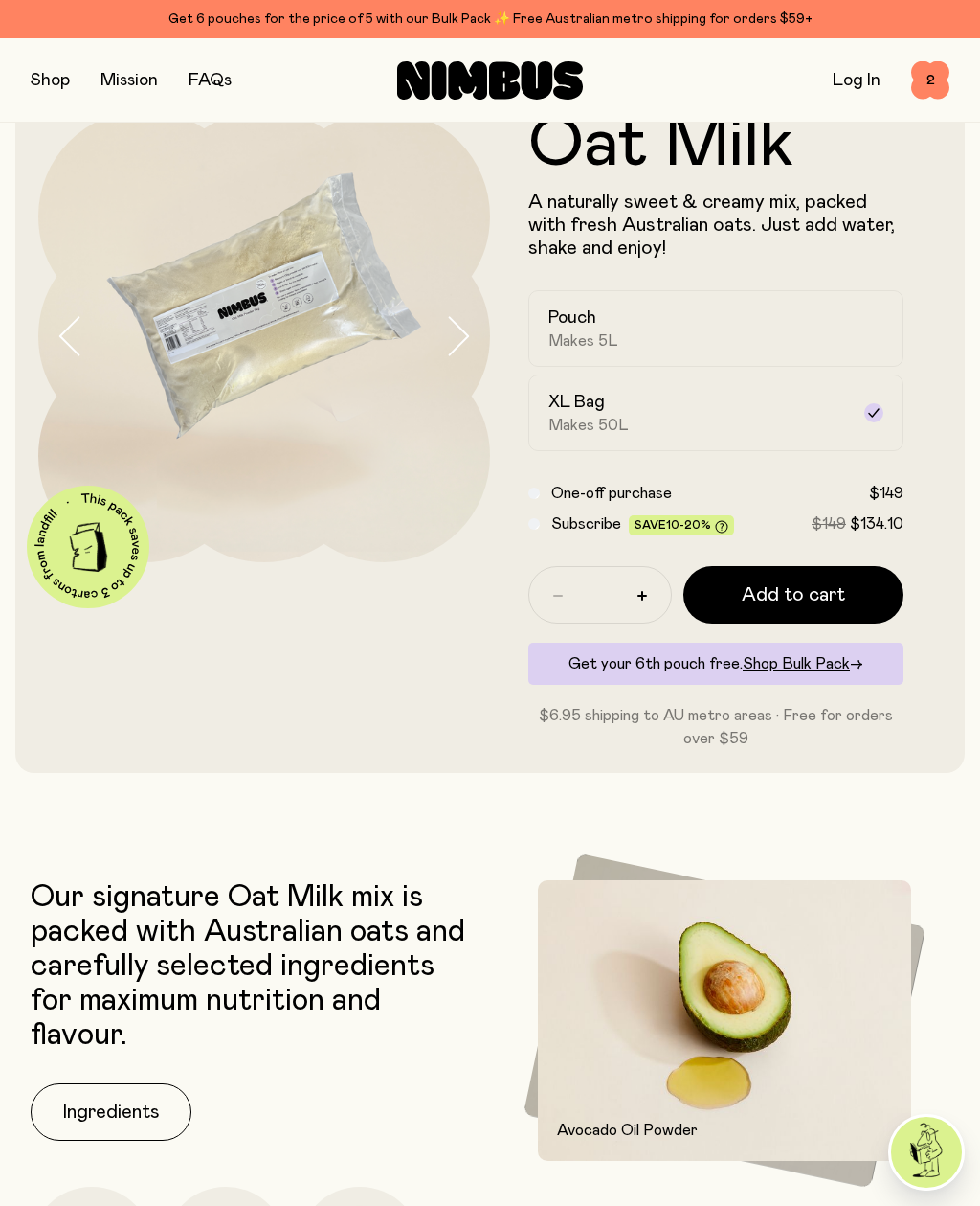
click at [673, 496] on label "One-off purchase $149" at bounding box center [728, 493] width 352 height 23
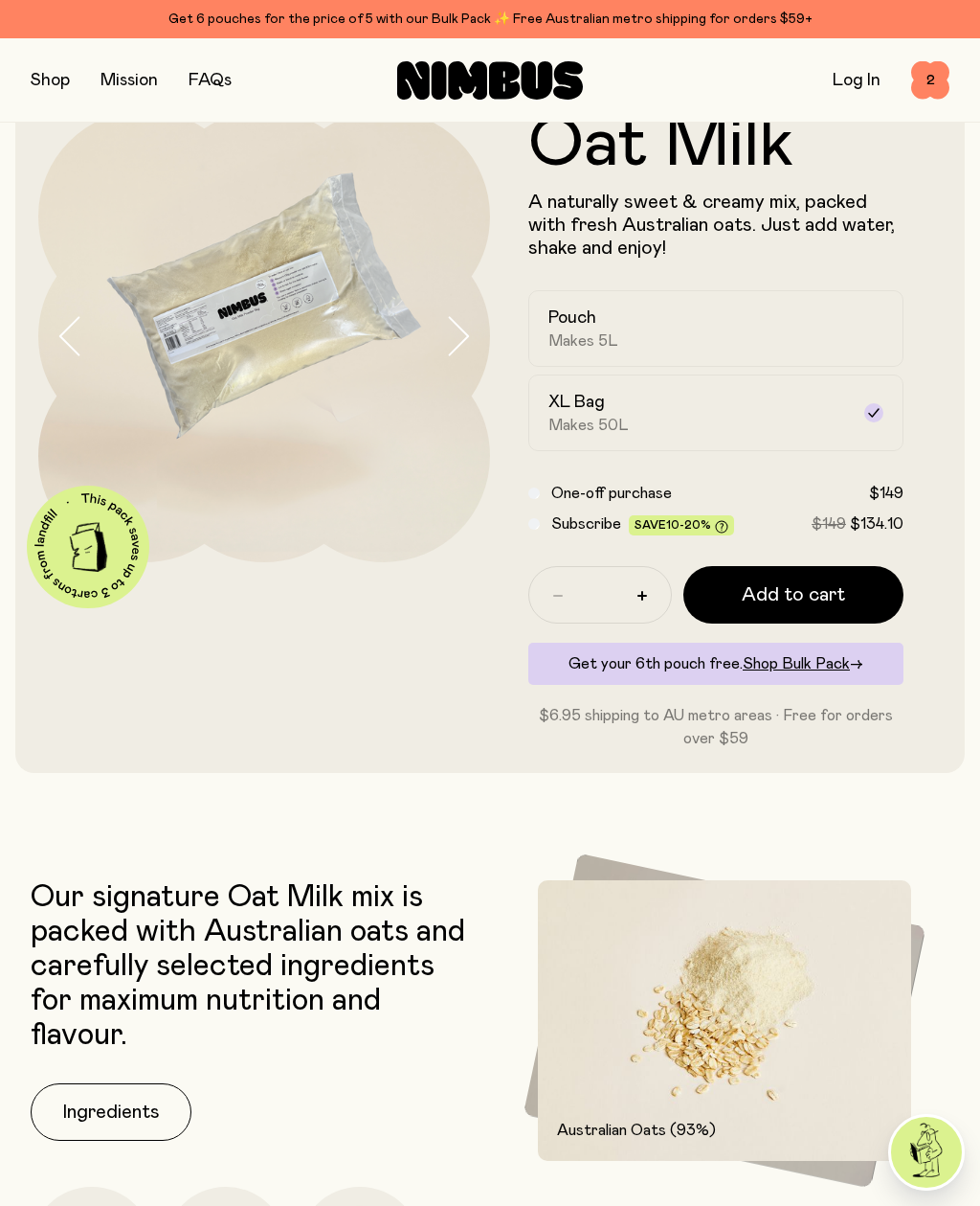
click at [634, 495] on span "One-off purchase" at bounding box center [612, 493] width 121 height 15
click at [587, 333] on span "Makes 5L" at bounding box center [583, 340] width 70 height 19
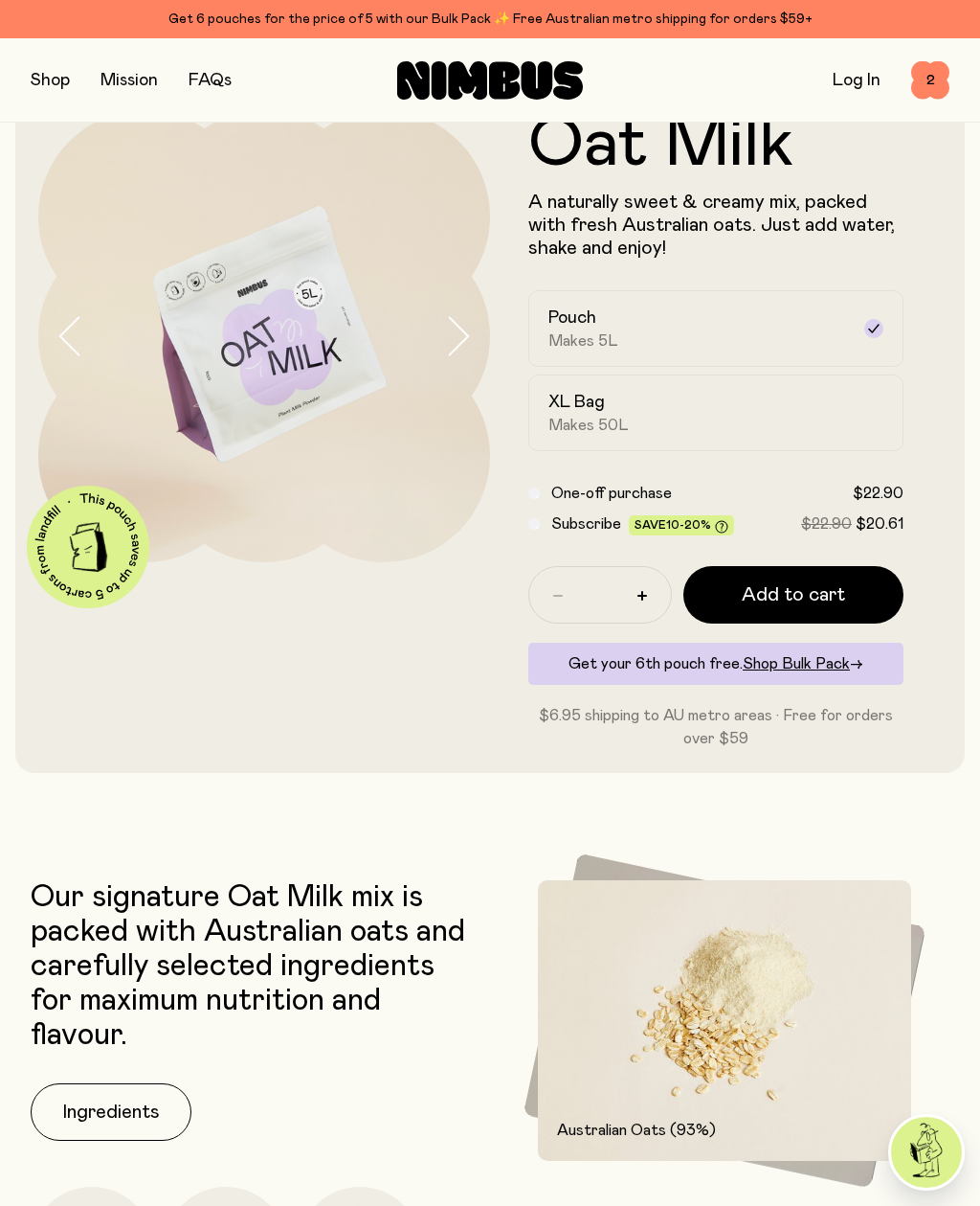
click at [614, 417] on span "Makes 50L" at bounding box center [588, 424] width 80 height 19
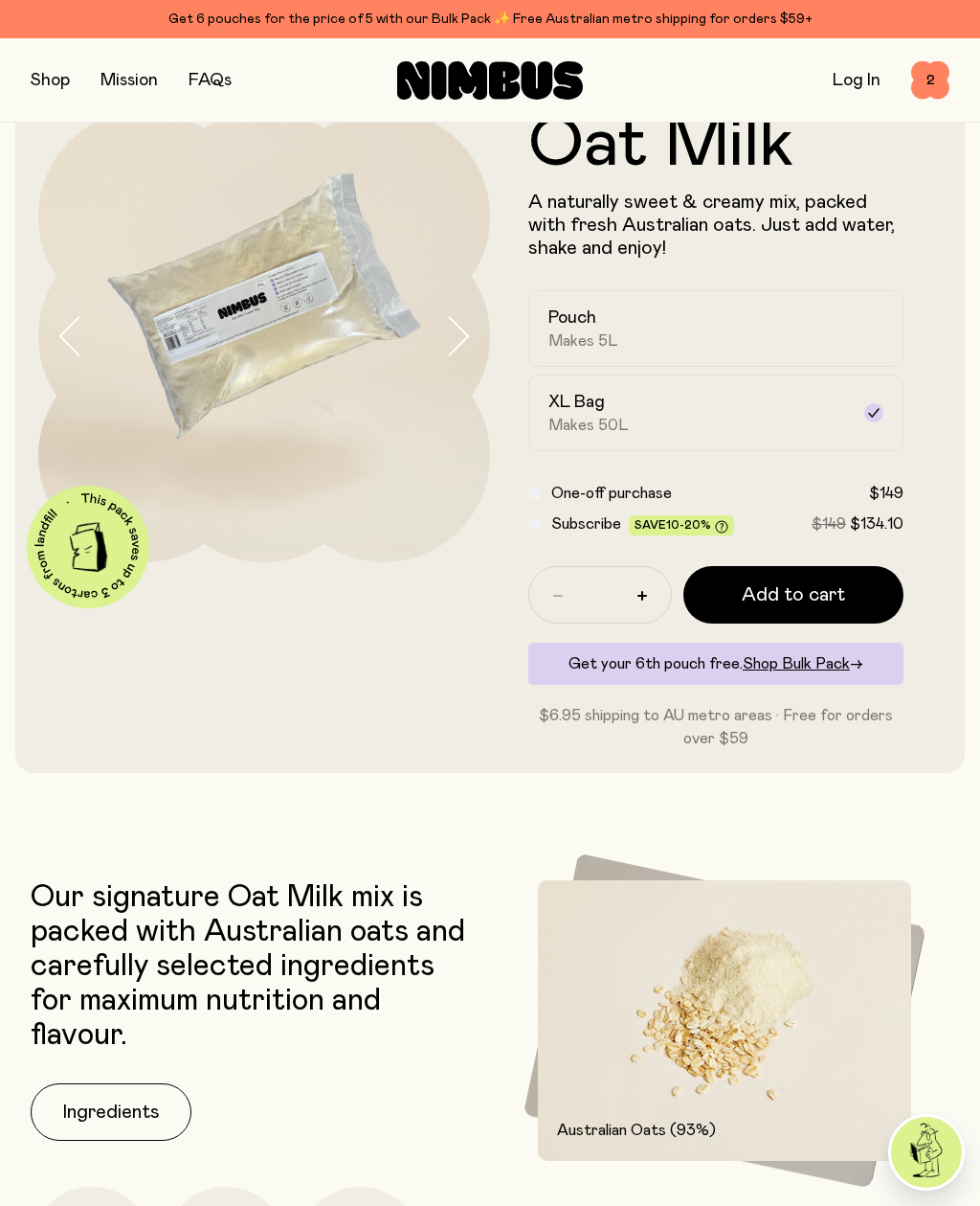
click at [723, 344] on div "Pouch Makes 5L" at bounding box center [699, 328] width 301 height 45
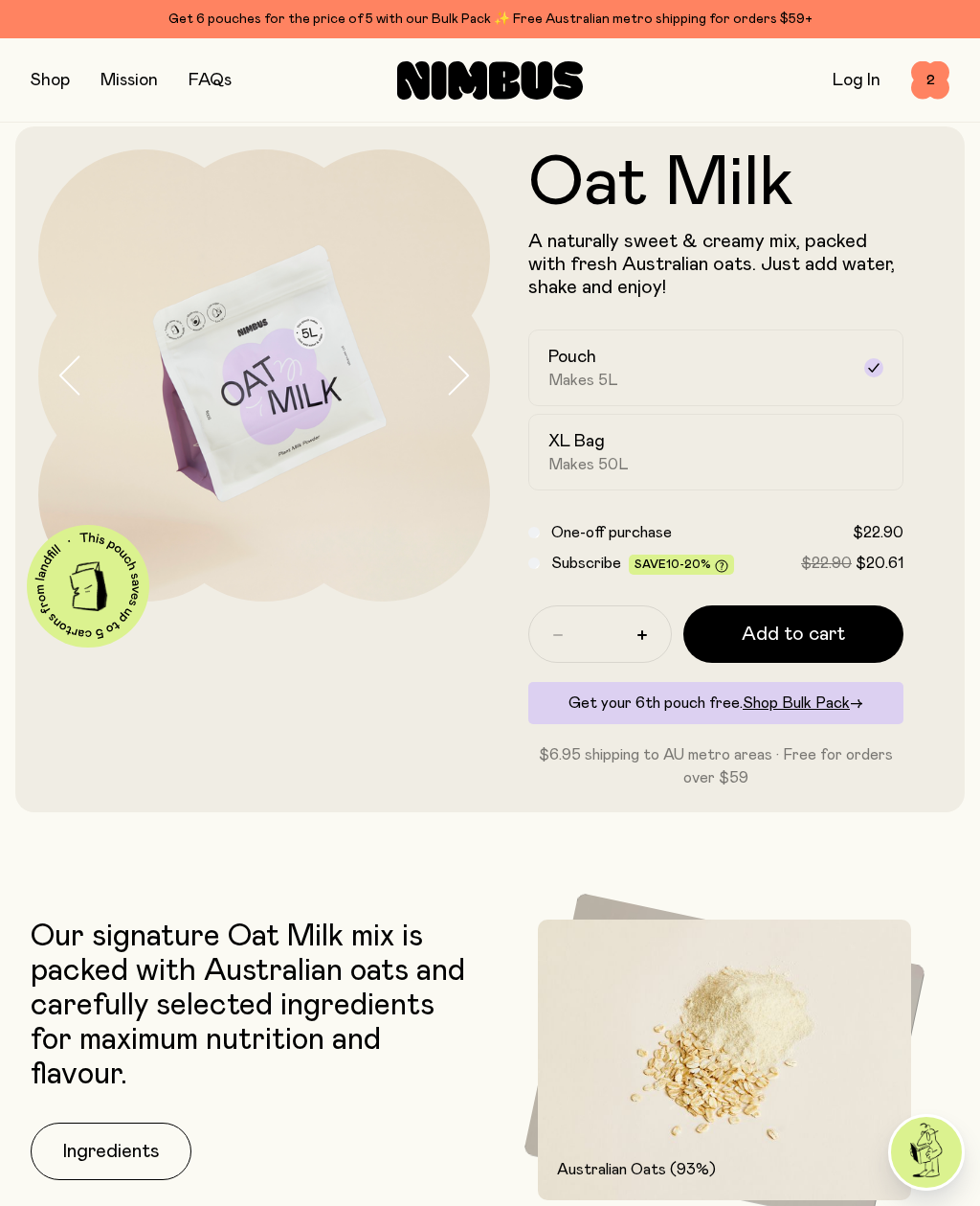
scroll to position [0, 0]
